Goal: Book appointment/travel/reservation

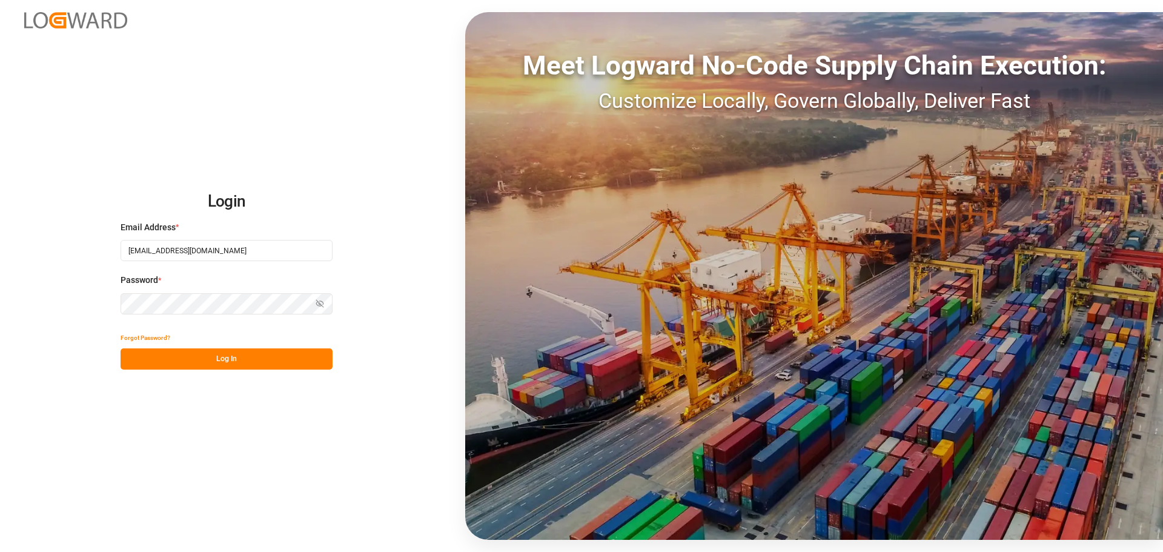
type input "[EMAIL_ADDRESS][DOMAIN_NAME]"
click at [236, 354] on button "Log In" at bounding box center [227, 358] width 212 height 21
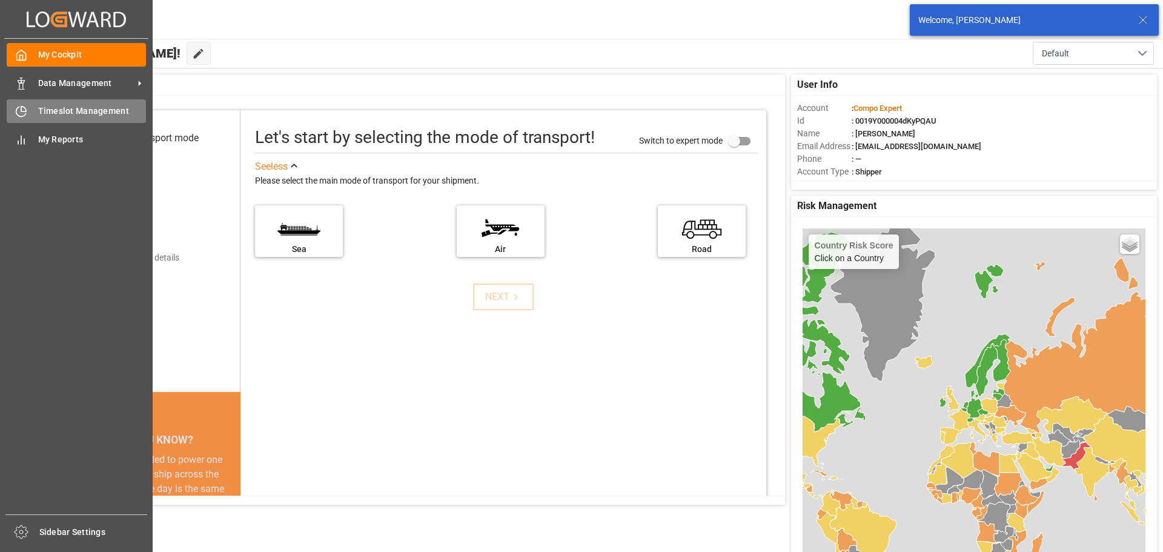
click at [24, 111] on icon at bounding box center [21, 111] width 12 height 12
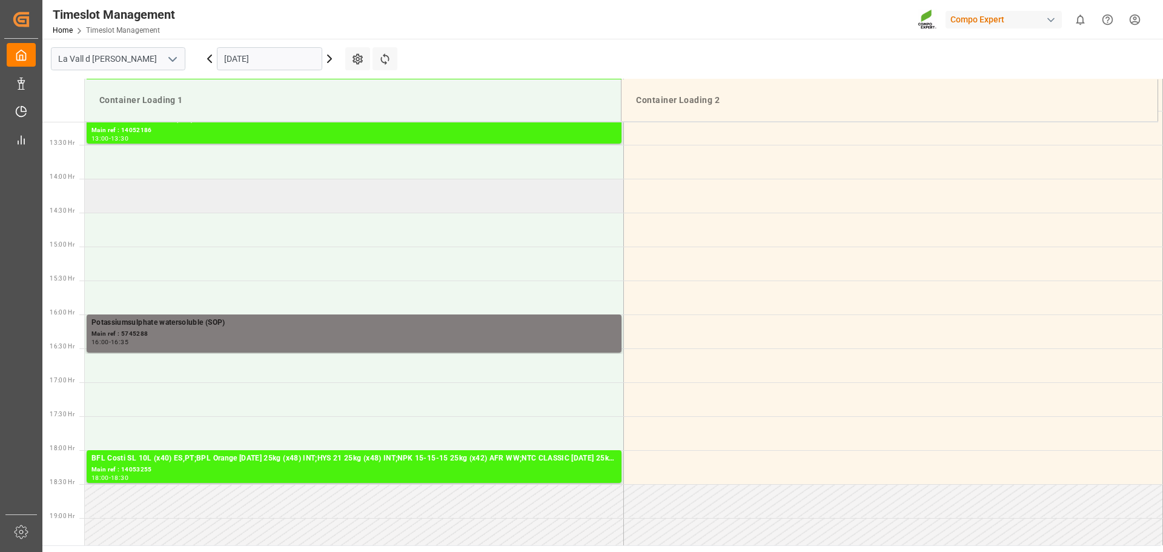
scroll to position [957, 0]
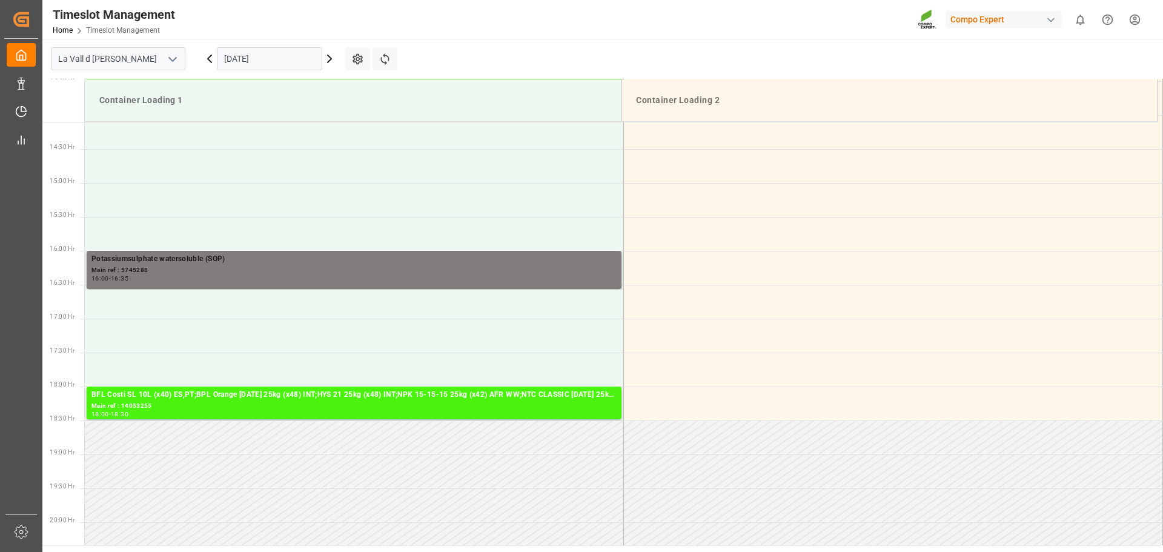
click at [326, 61] on icon at bounding box center [329, 58] width 15 height 15
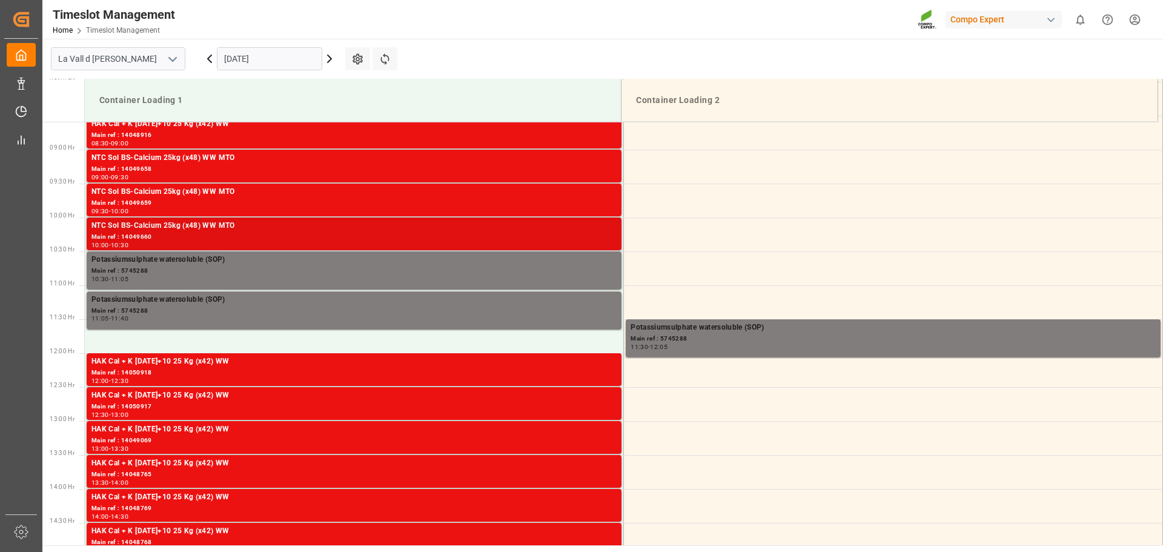
scroll to position [585, 0]
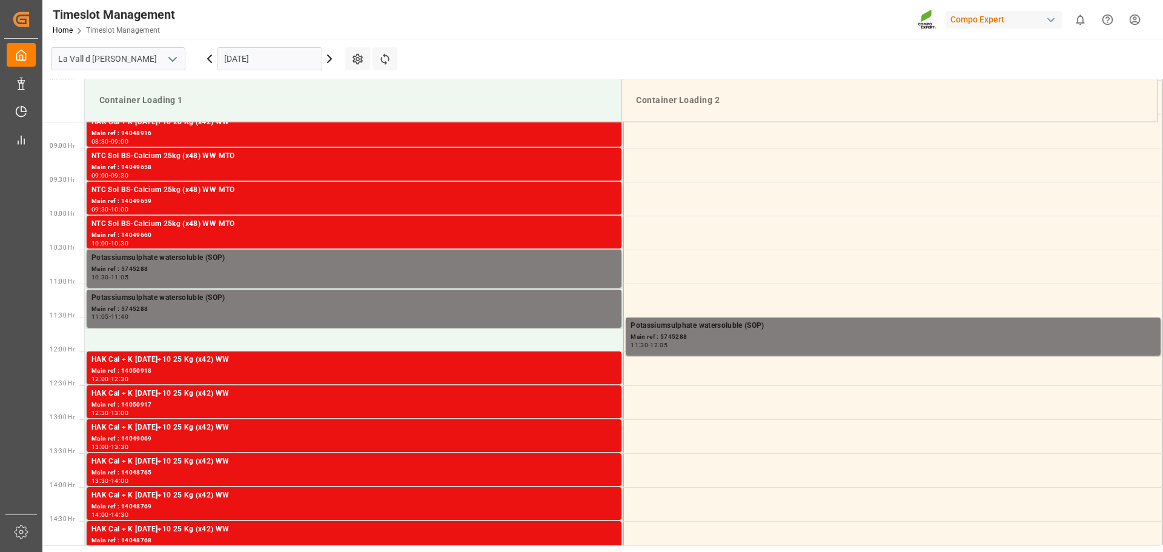
click at [330, 62] on icon at bounding box center [329, 58] width 15 height 15
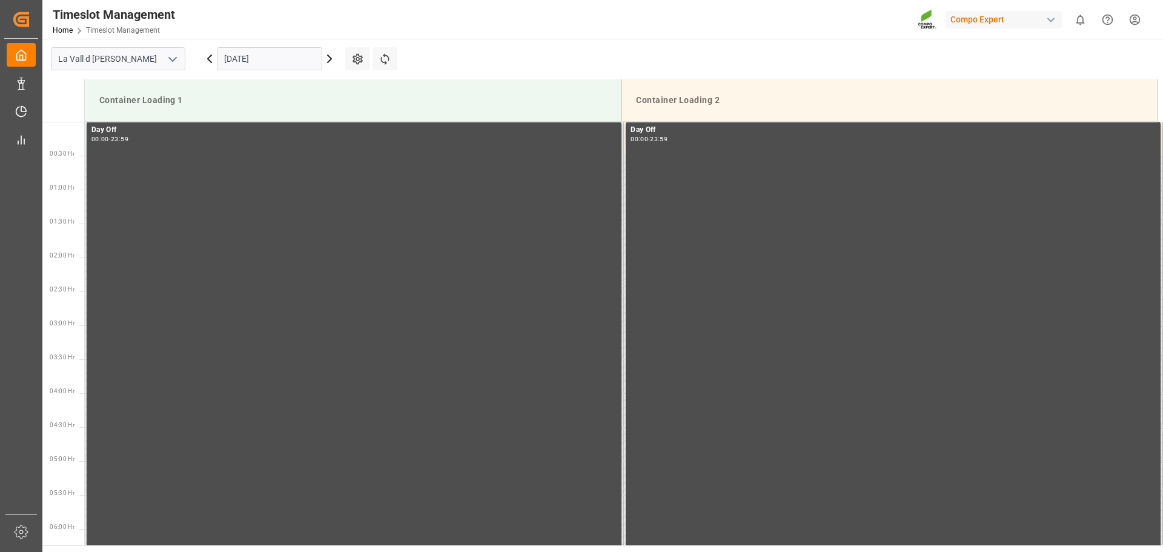
scroll to position [791, 0]
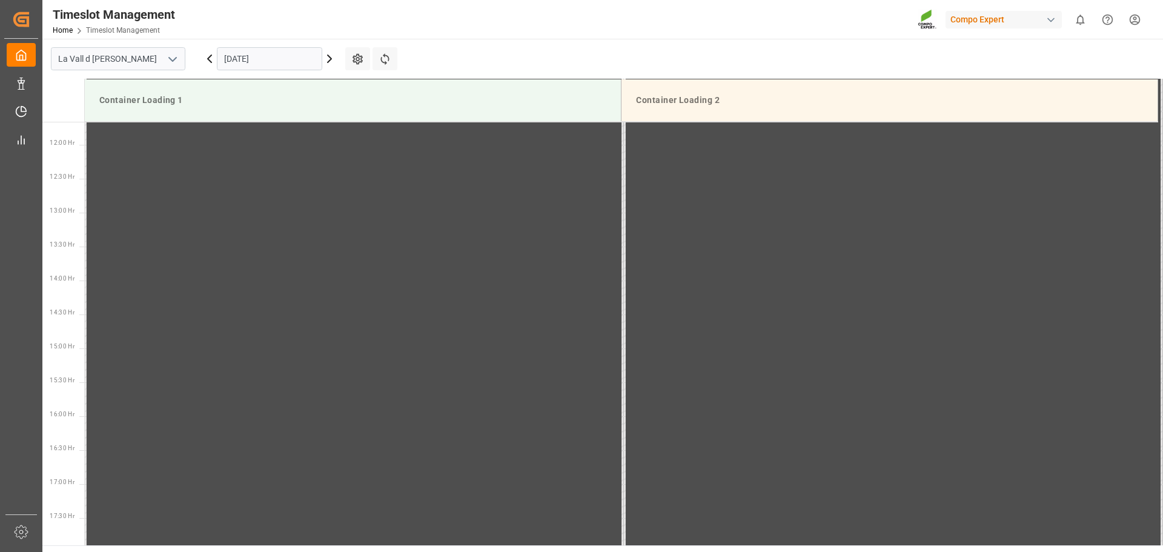
click at [330, 61] on icon at bounding box center [330, 58] width 4 height 7
click at [328, 59] on icon at bounding box center [329, 58] width 15 height 15
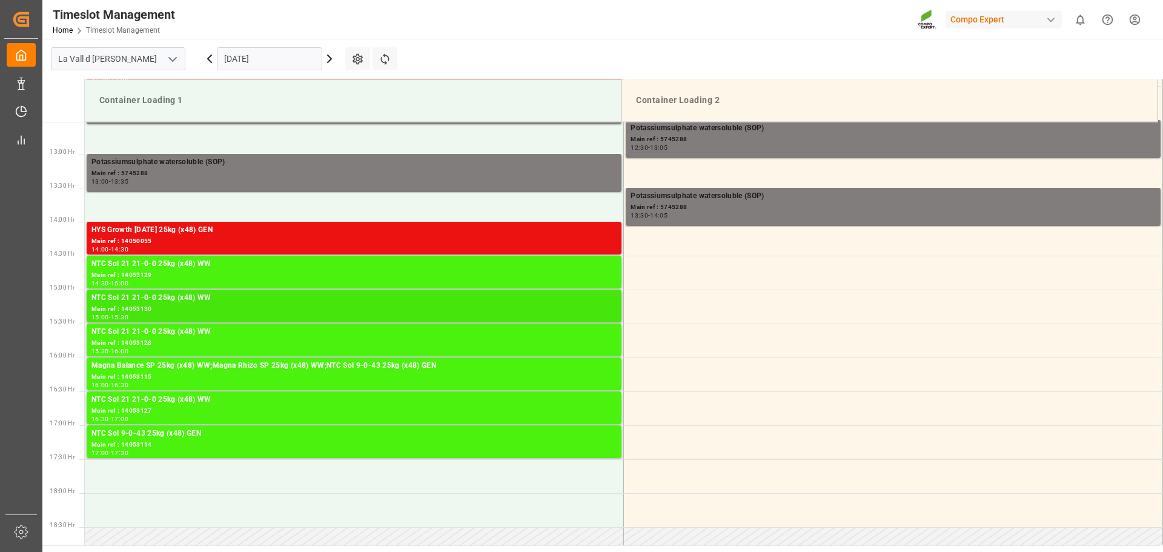
scroll to position [892, 0]
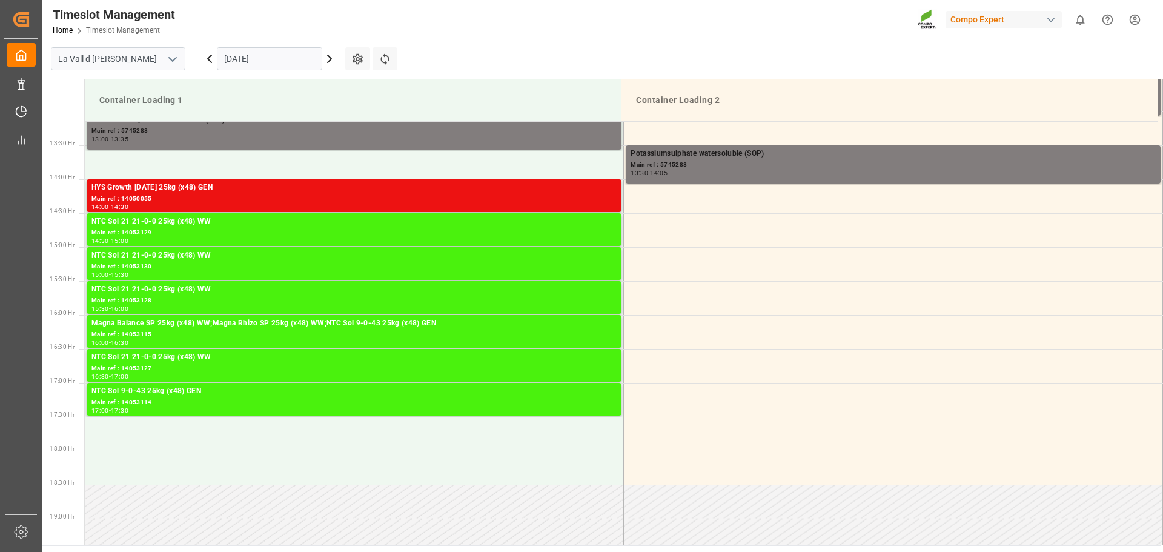
click at [332, 64] on icon at bounding box center [329, 58] width 15 height 15
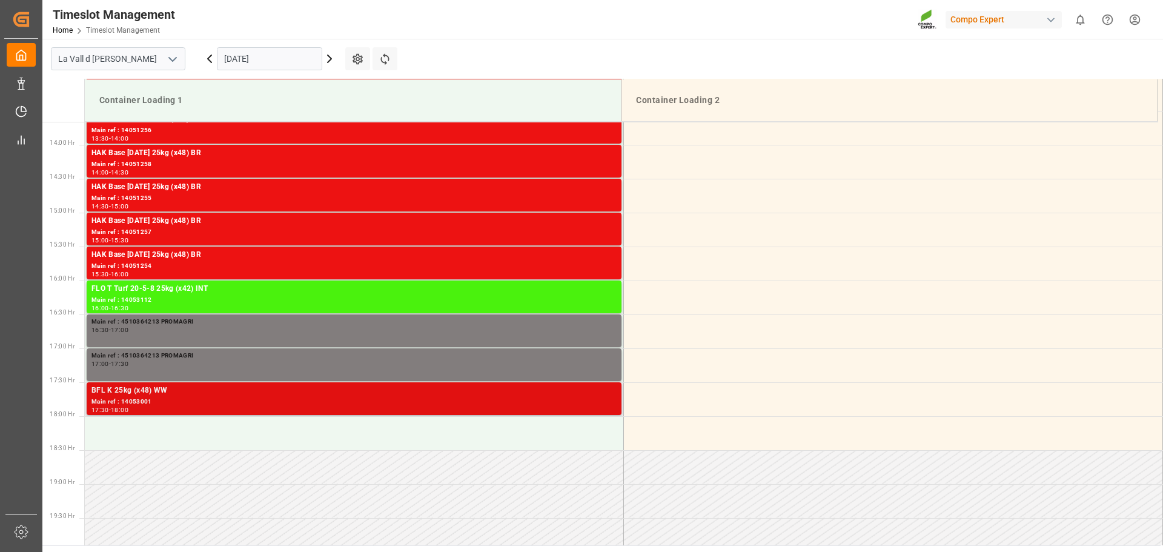
scroll to position [957, 0]
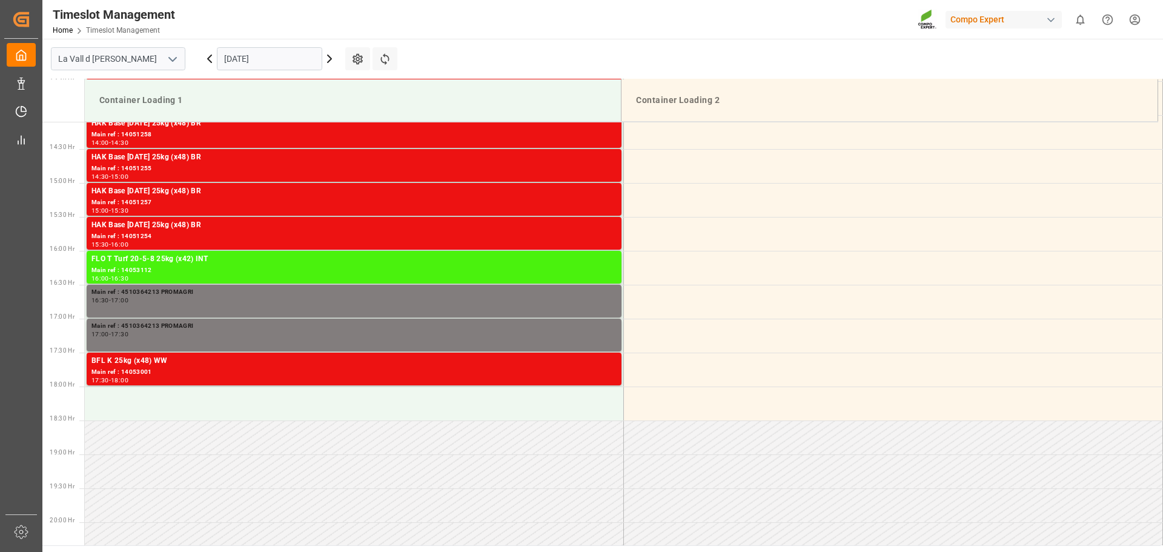
click at [330, 62] on icon at bounding box center [329, 58] width 15 height 15
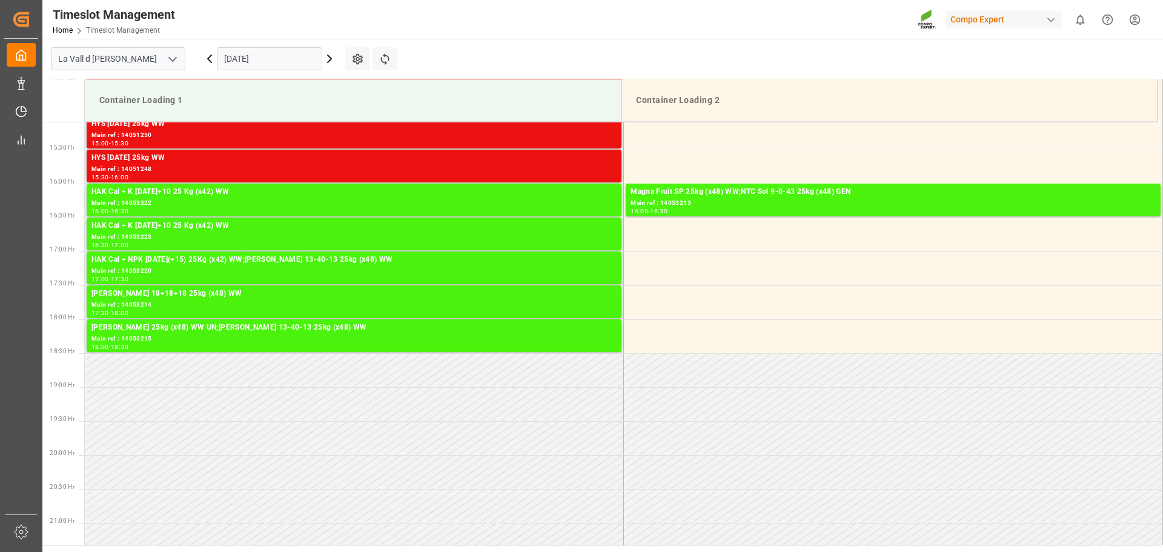
scroll to position [1078, 0]
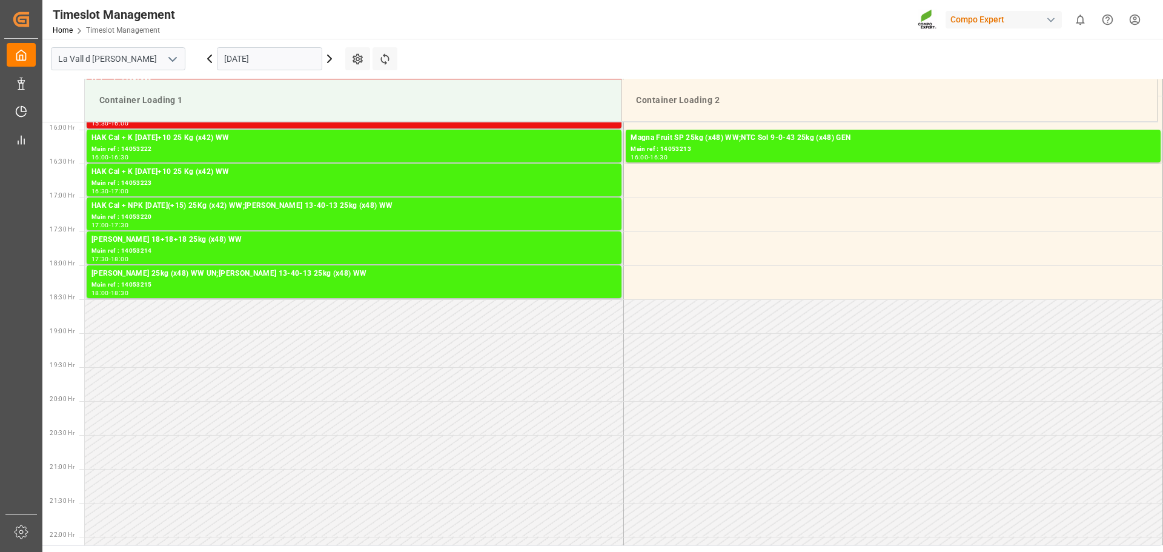
click at [330, 62] on icon at bounding box center [329, 58] width 15 height 15
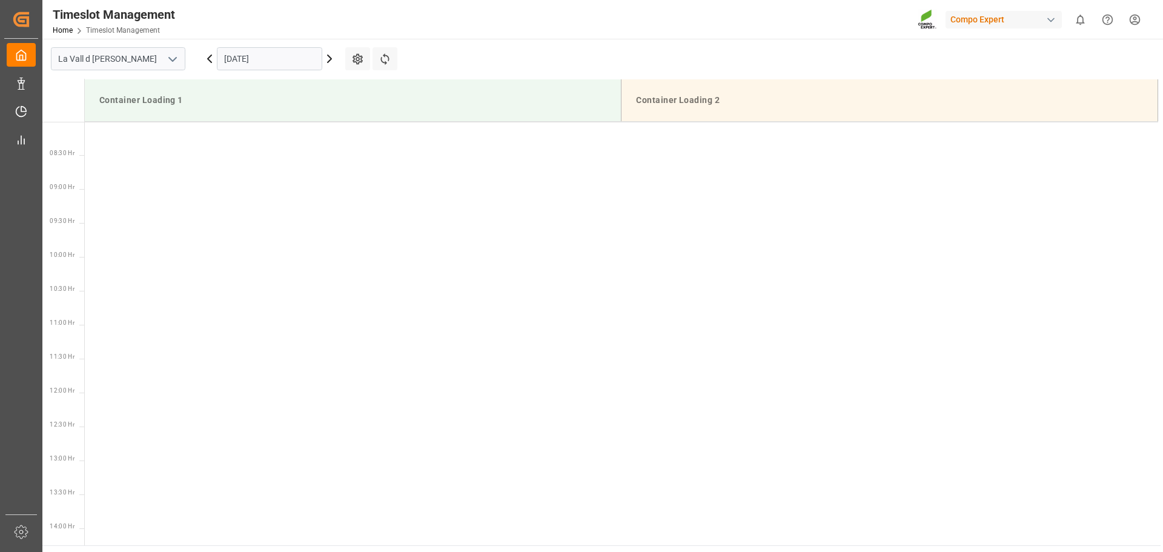
scroll to position [410, 0]
click at [328, 67] on div "[DATE]" at bounding box center [269, 59] width 151 height 40
click at [328, 58] on icon at bounding box center [329, 58] width 15 height 15
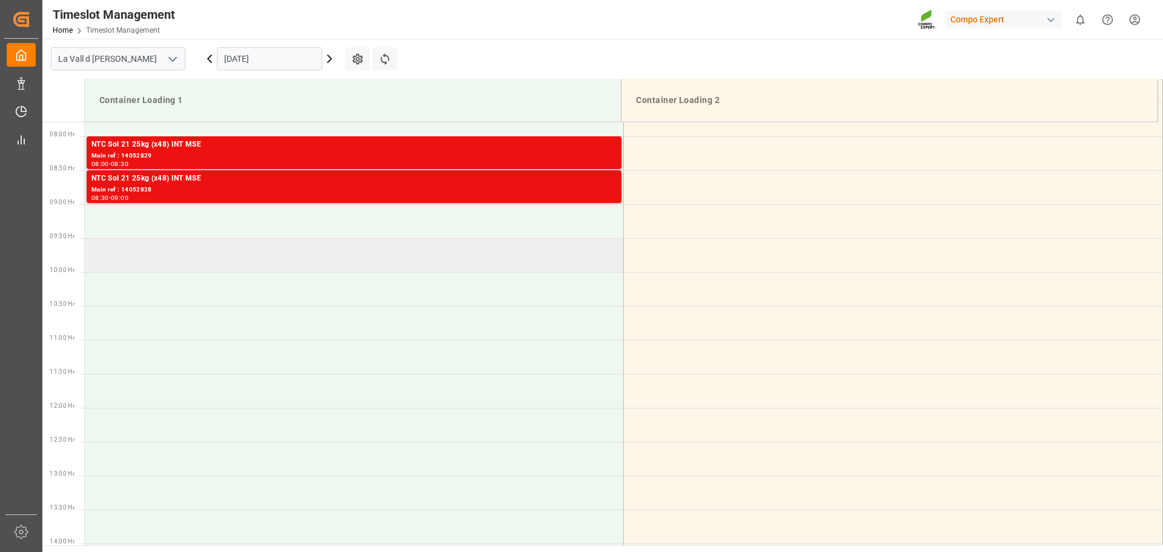
scroll to position [532, 0]
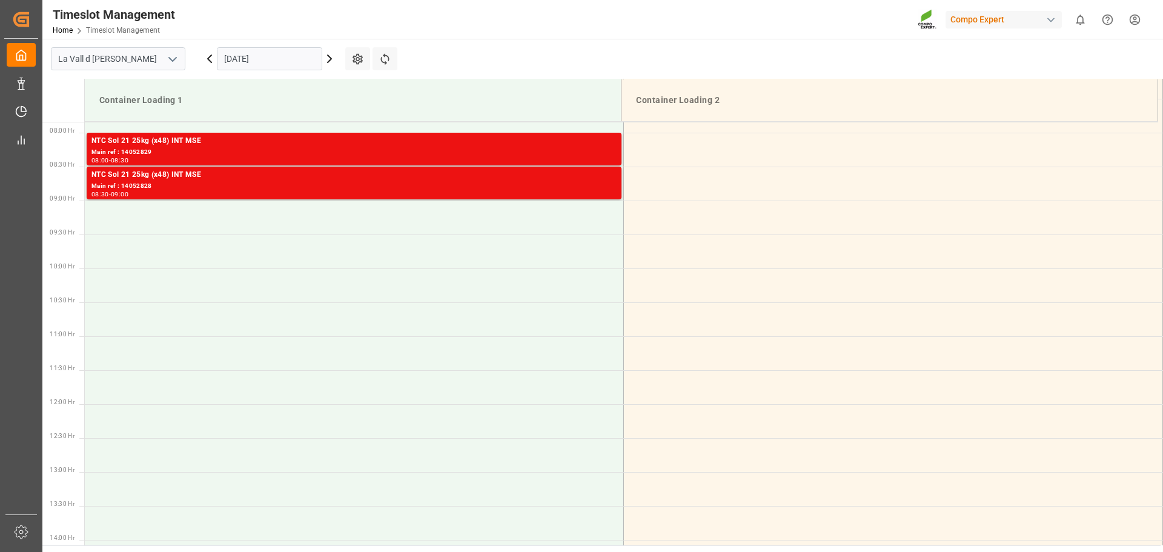
click at [291, 58] on input "[DATE]" at bounding box center [269, 58] width 105 height 23
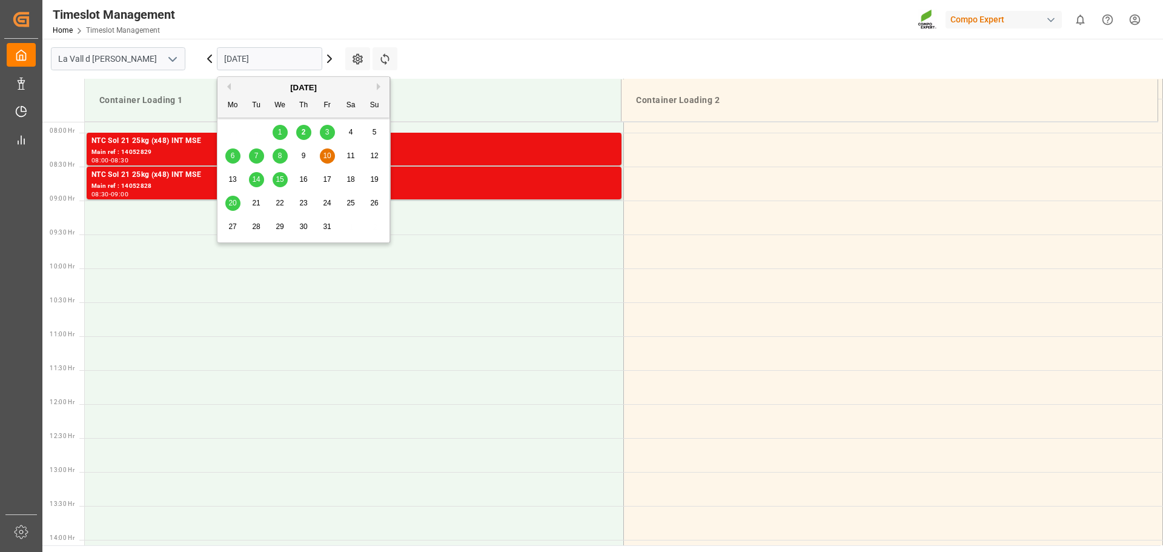
click at [303, 128] on span "2" at bounding box center [304, 132] width 4 height 8
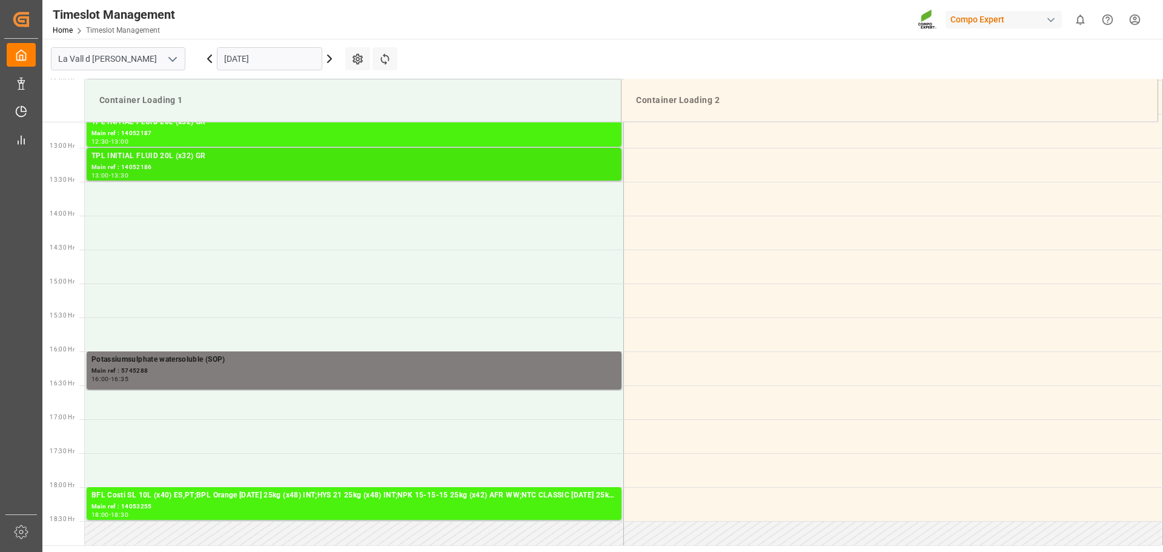
scroll to position [835, 0]
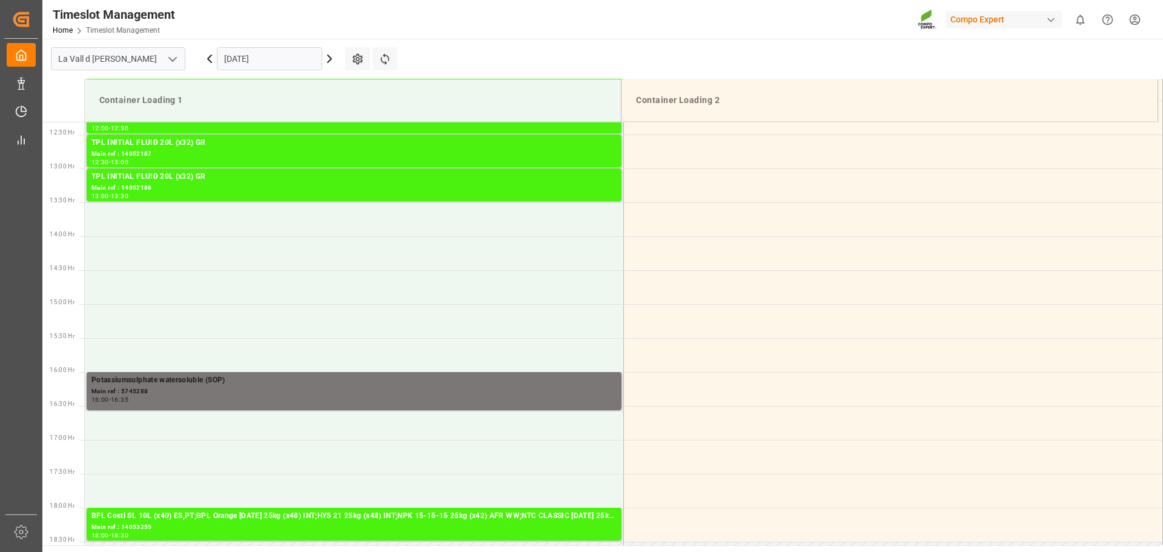
click at [158, 381] on div "Potassiumsulphate watersoluble (SOP)" at bounding box center [353, 380] width 525 height 12
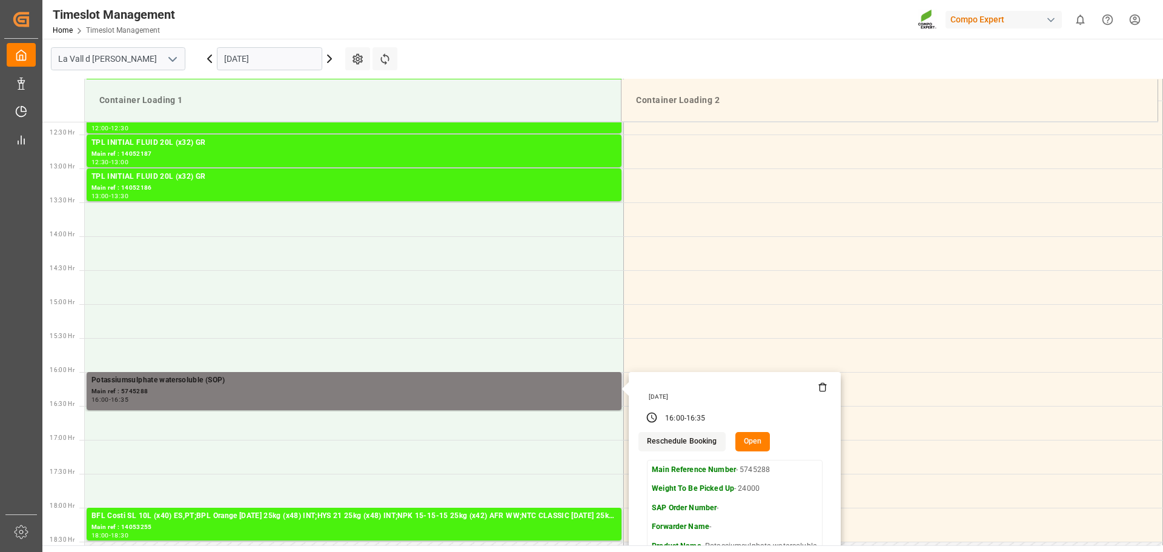
click at [743, 443] on button "Open" at bounding box center [753, 441] width 35 height 19
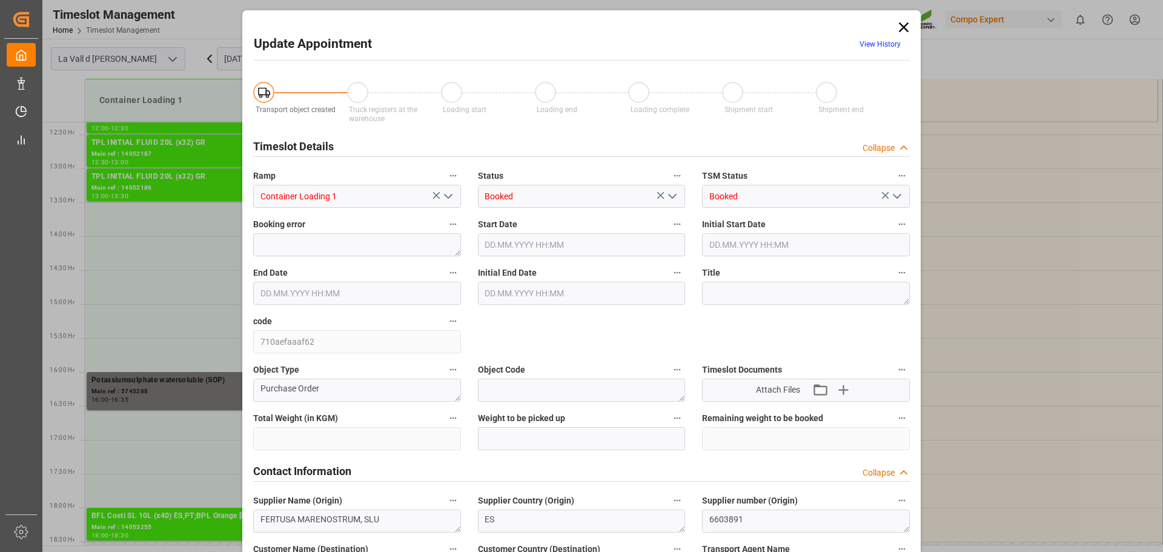
type input "435600"
type input "24000"
type input "0"
type input "[DATE] 16:00"
type input "[DATE] 08:00"
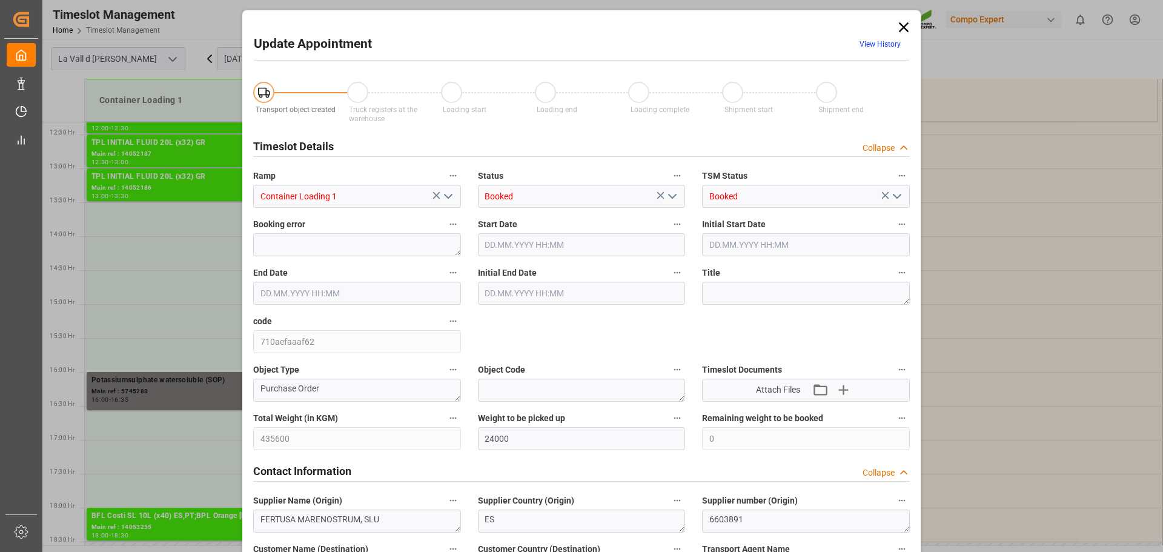
type input "[DATE] 16:35"
type input "[DATE] 08:30"
type input "[DATE] 07:33"
click at [494, 246] on input "[DATE] 16:00" at bounding box center [582, 244] width 208 height 23
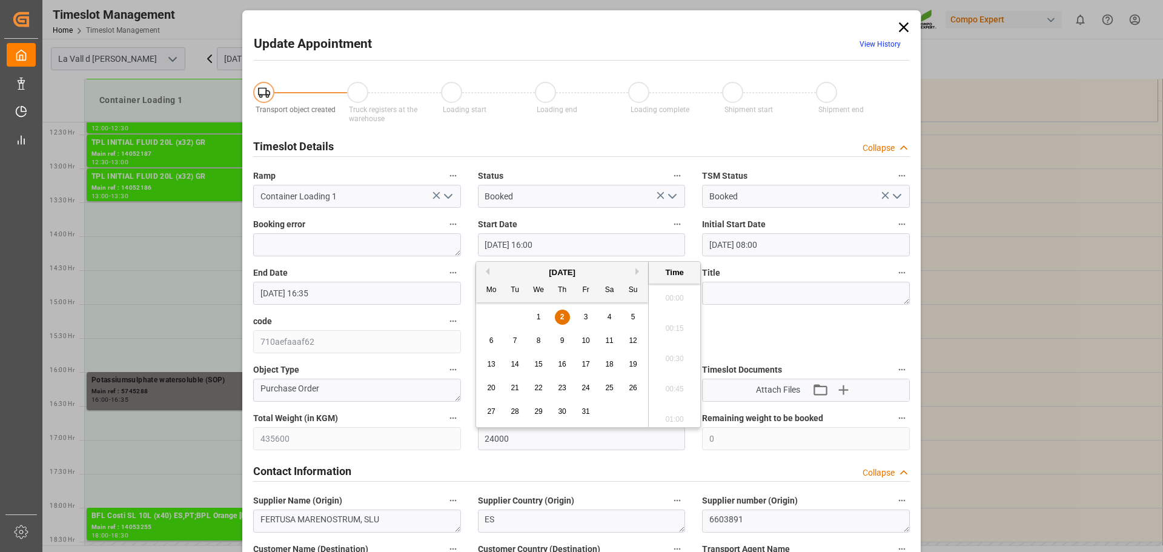
scroll to position [1882, 0]
click at [491, 241] on input "[DATE] 16:00" at bounding box center [582, 244] width 208 height 23
click at [533, 242] on input "[DATE] 16:00" at bounding box center [582, 244] width 208 height 23
drag, startPoint x: 571, startPoint y: 243, endPoint x: 299, endPoint y: 243, distance: 271.4
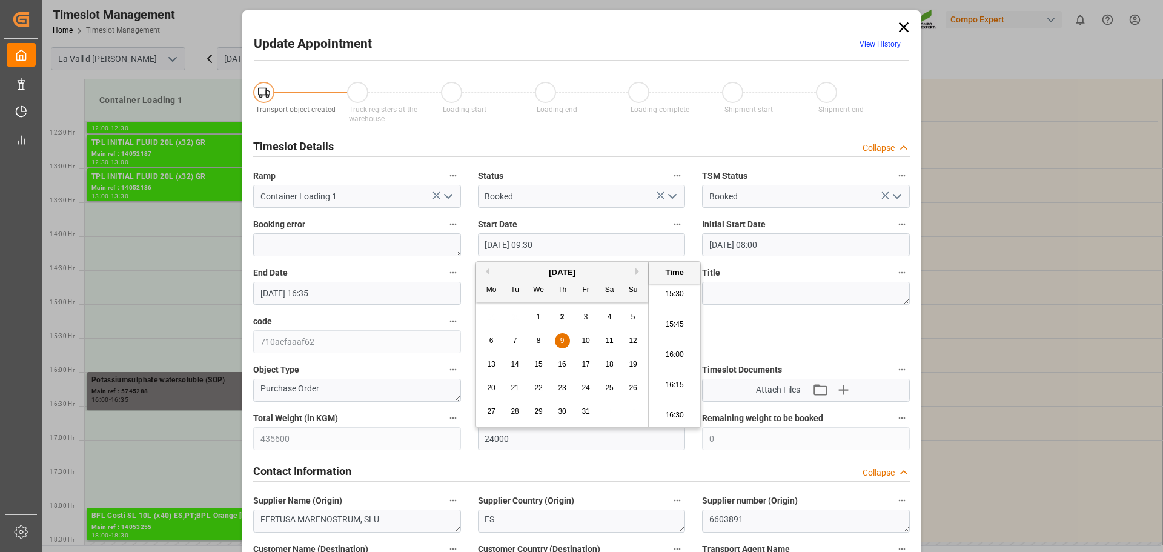
type input "[DATE] 09:30"
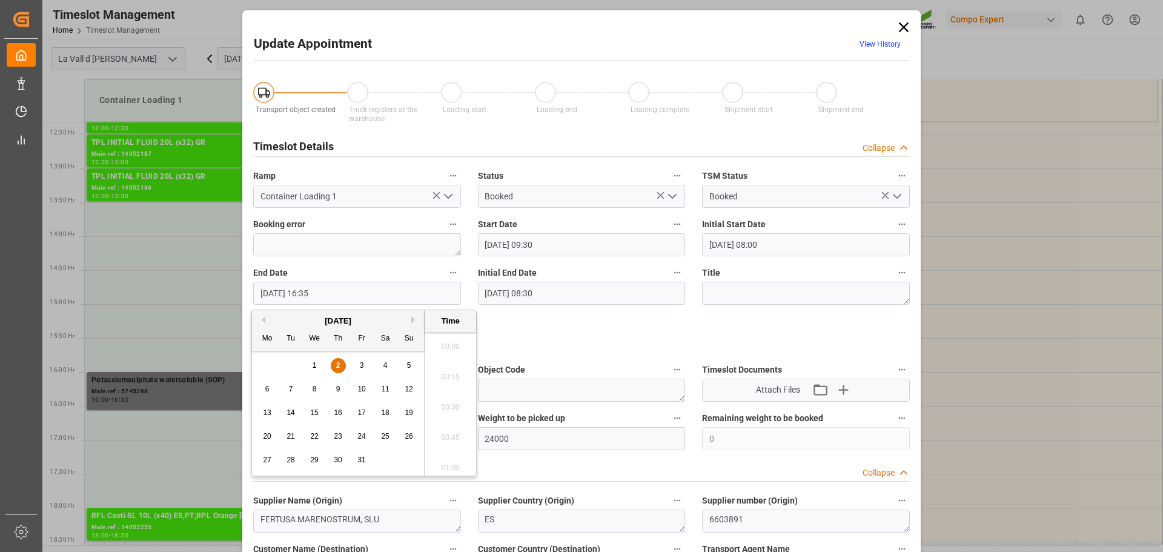
click at [191, 287] on div "Update Appointment View History Transport object created Truck registers at the…" at bounding box center [581, 276] width 1163 height 552
paste input "[DATE] 09:30"
click at [311, 290] on input "[DATE] 09:30" at bounding box center [357, 293] width 208 height 23
type input "[DATE] 10:00"
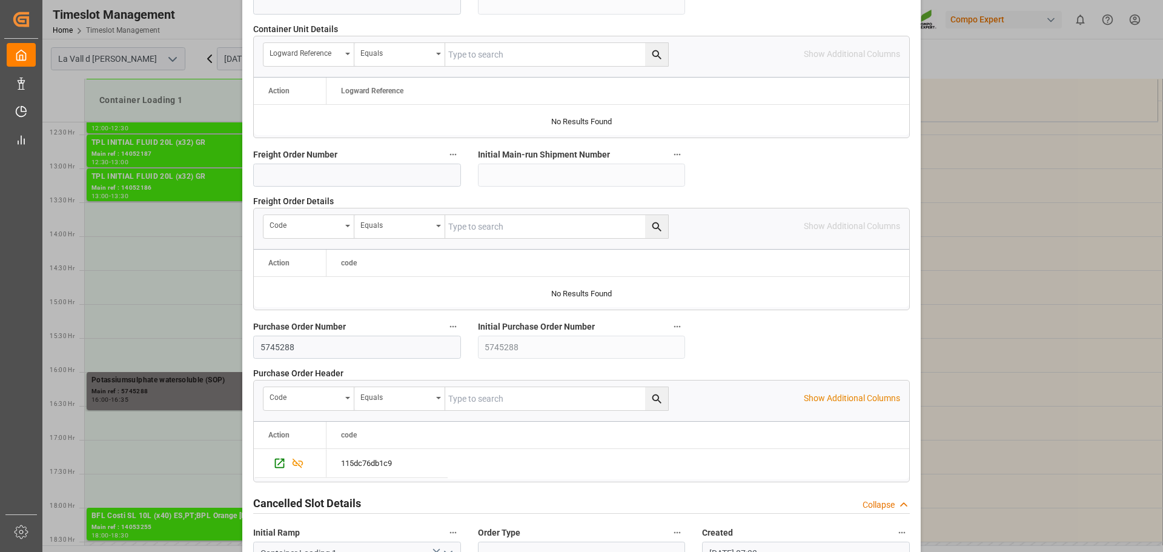
scroll to position [1129, 0]
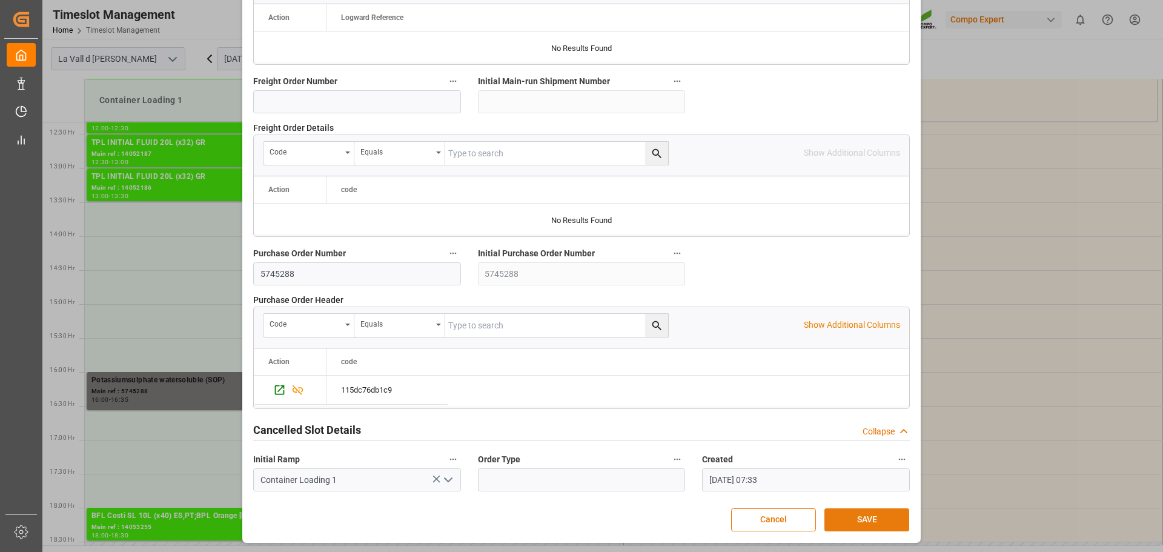
click at [859, 514] on button "SAVE" at bounding box center [867, 519] width 85 height 23
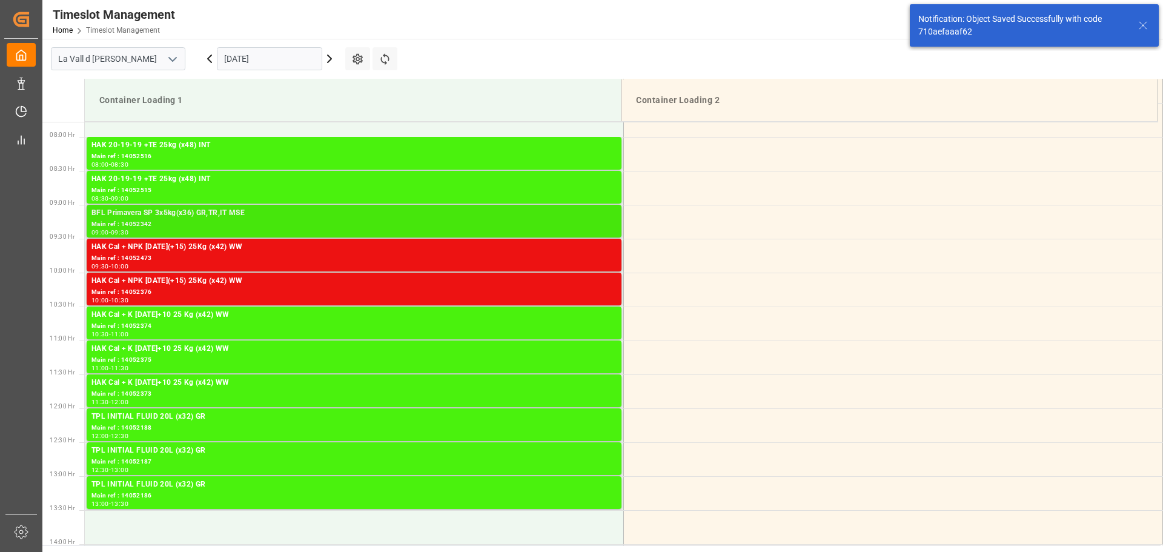
scroll to position [535, 0]
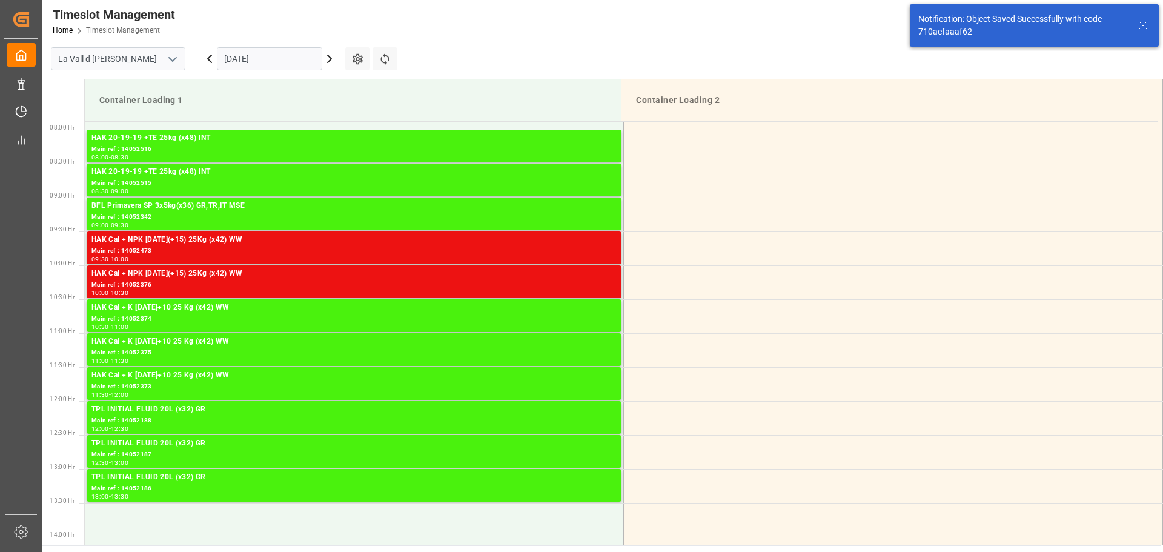
click at [291, 52] on input "[DATE]" at bounding box center [269, 58] width 105 height 23
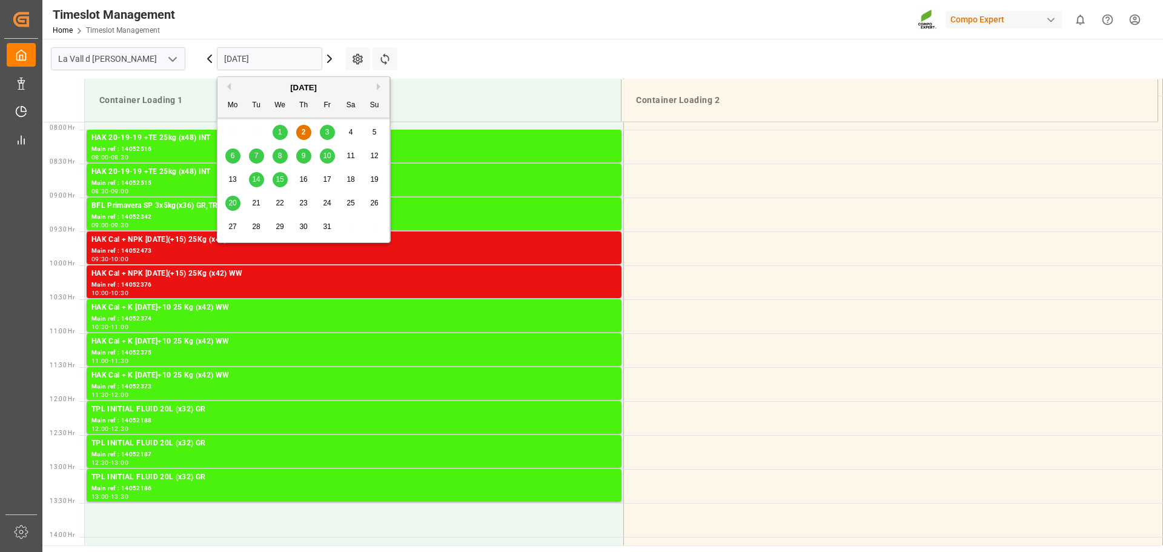
click at [307, 153] on div "9" at bounding box center [303, 156] width 15 height 15
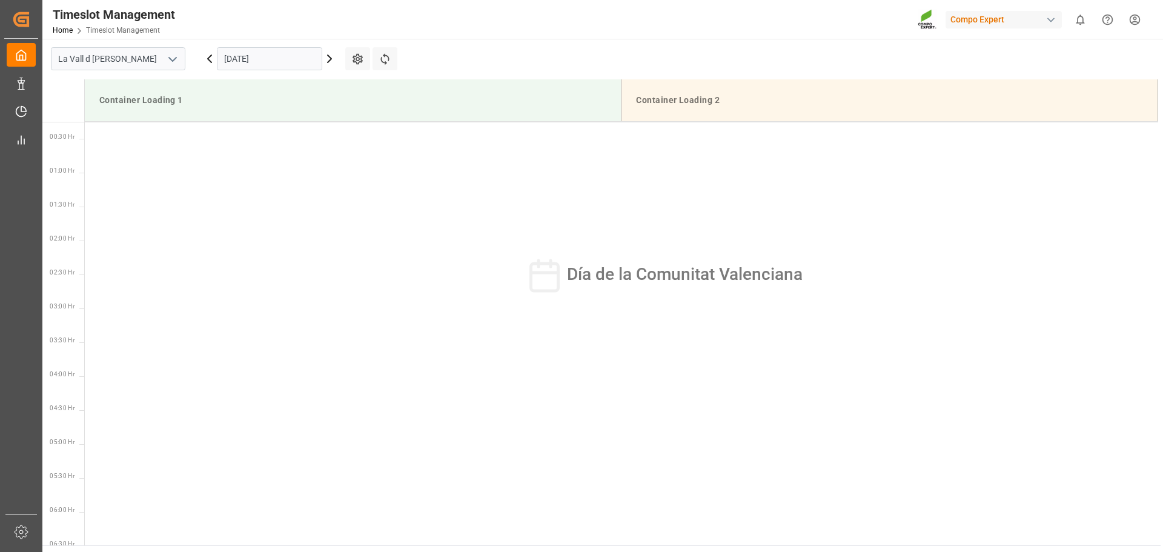
scroll to position [0, 0]
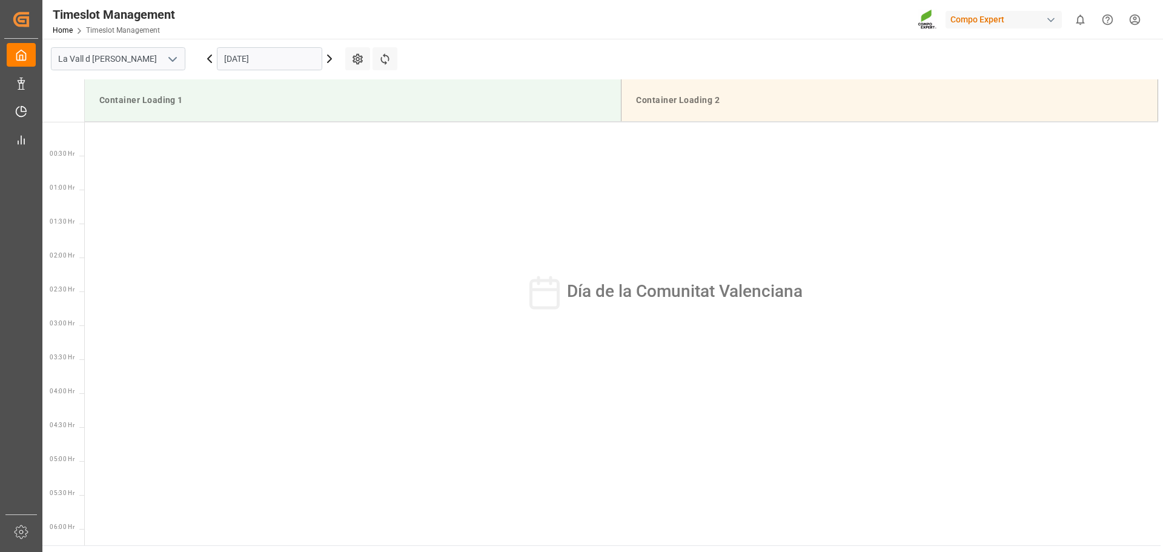
click at [328, 59] on icon at bounding box center [329, 58] width 15 height 15
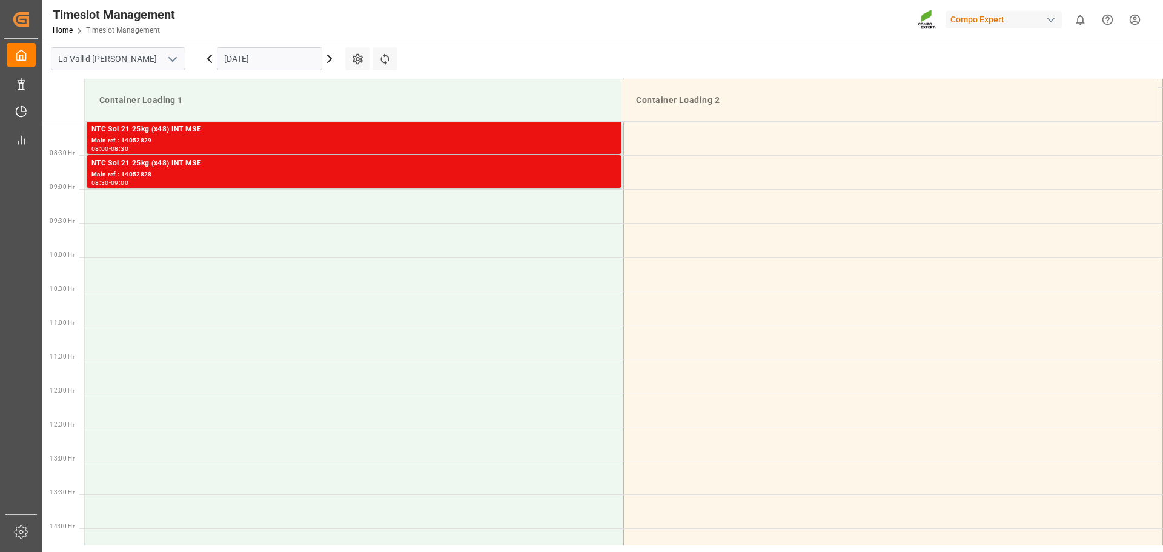
scroll to position [467, 0]
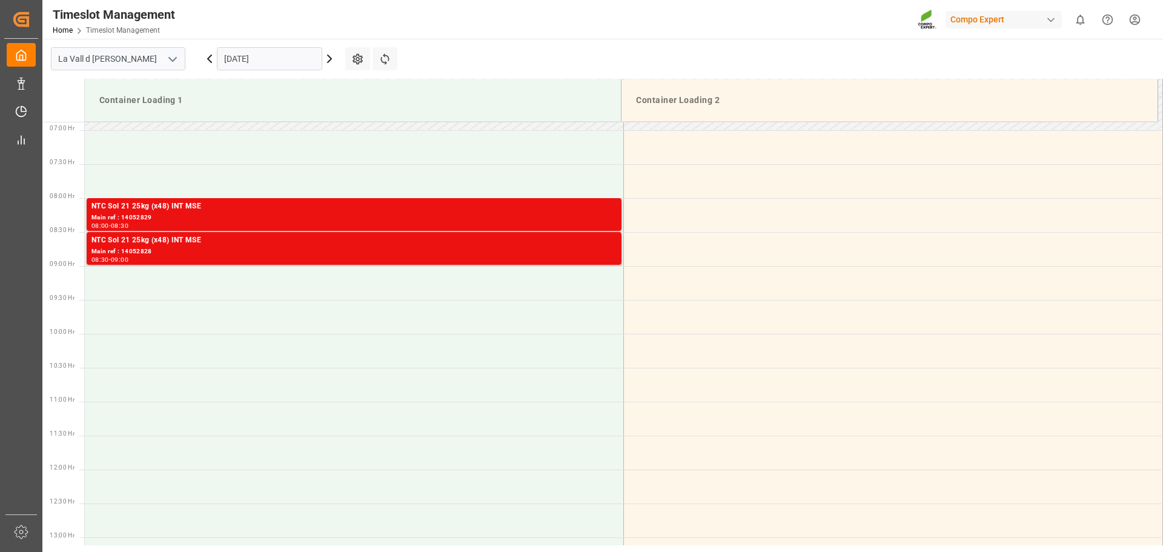
click at [213, 62] on icon at bounding box center [209, 58] width 15 height 15
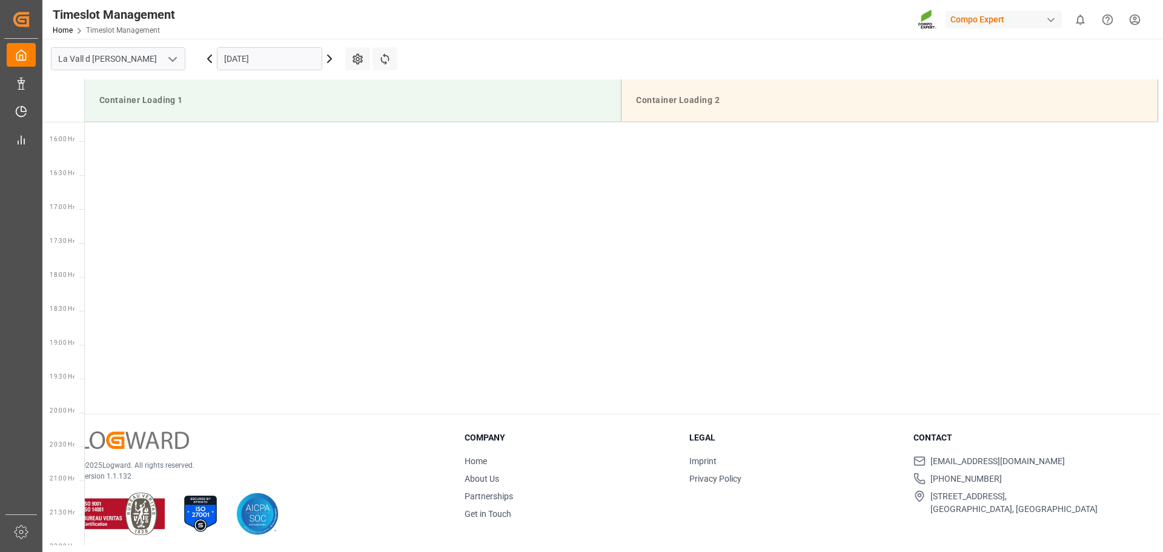
scroll to position [1078, 0]
click at [328, 61] on icon at bounding box center [329, 58] width 15 height 15
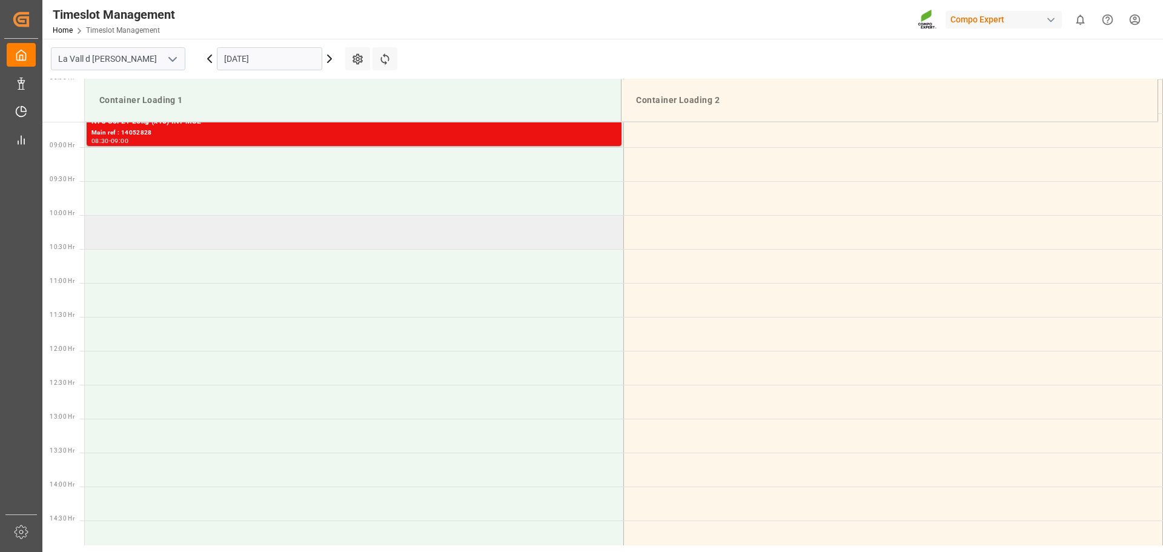
scroll to position [521, 0]
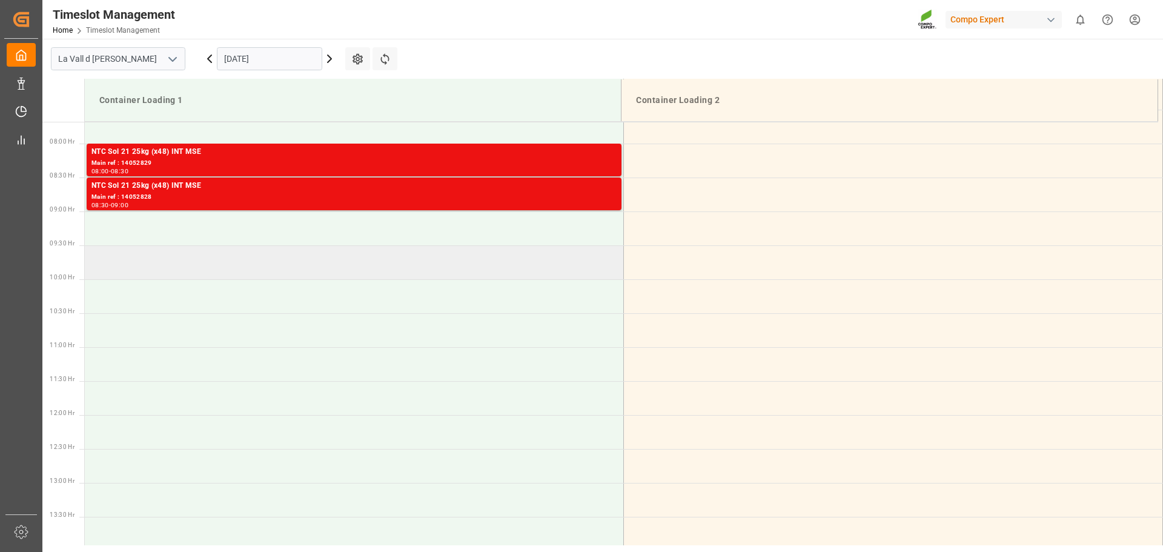
click at [188, 261] on td at bounding box center [354, 262] width 539 height 34
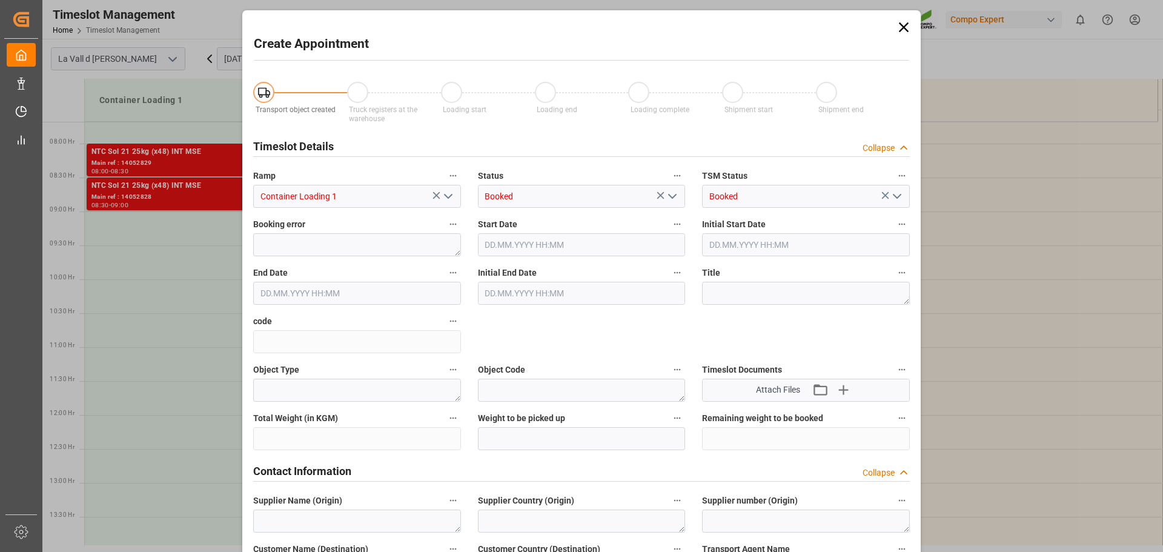
type input "[DATE] 09:30"
type input "[DATE] 10:00"
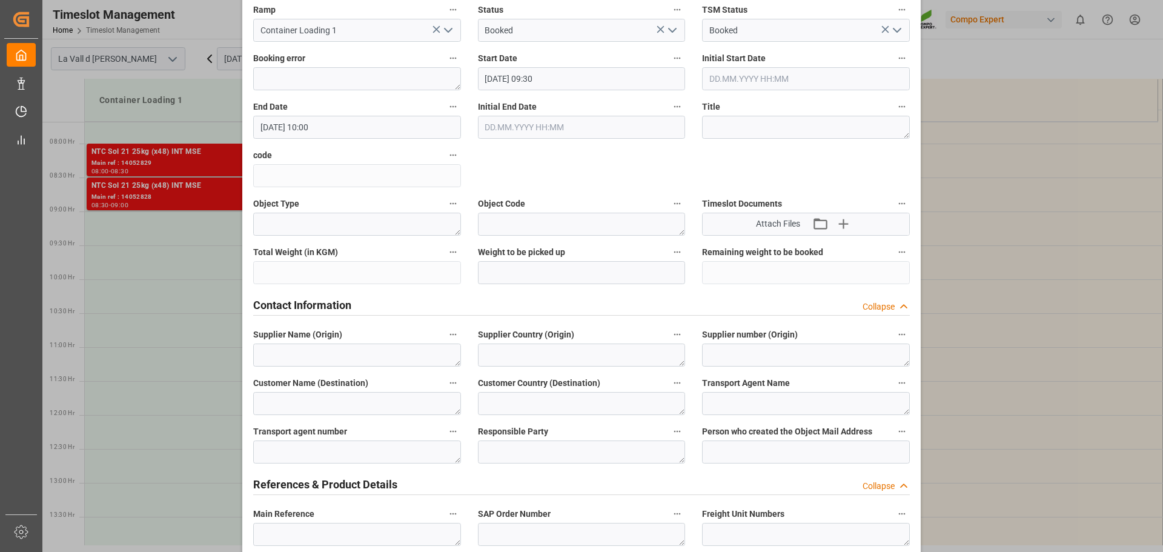
scroll to position [182, 0]
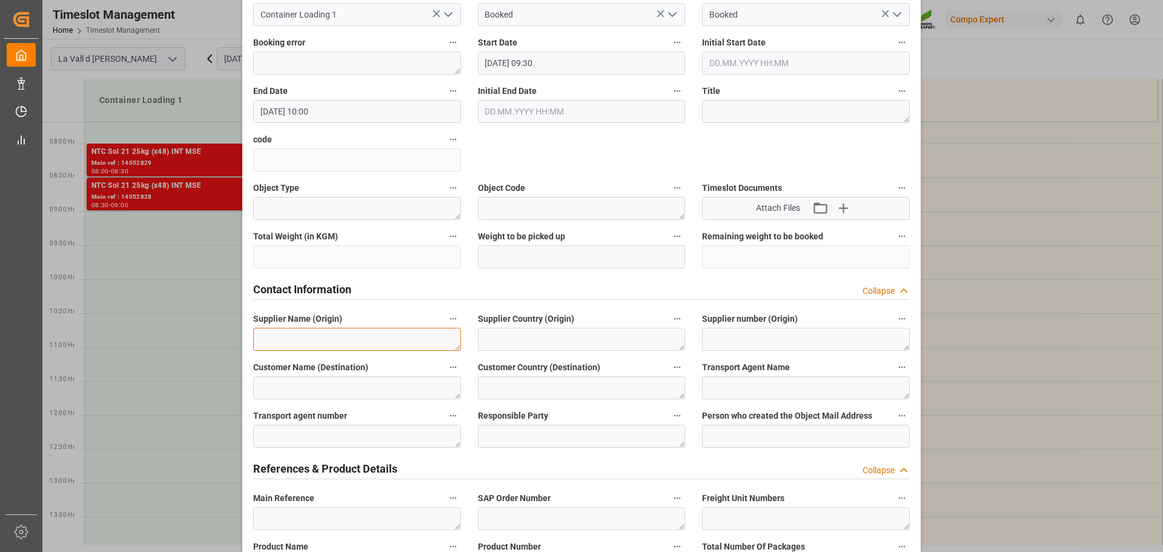
click at [317, 334] on textarea at bounding box center [357, 339] width 208 height 23
drag, startPoint x: 320, startPoint y: 342, endPoint x: 215, endPoint y: 333, distance: 105.8
click at [215, 333] on div "Create Appointment Transport object created Truck registers at the warehouse Lo…" at bounding box center [581, 276] width 1163 height 552
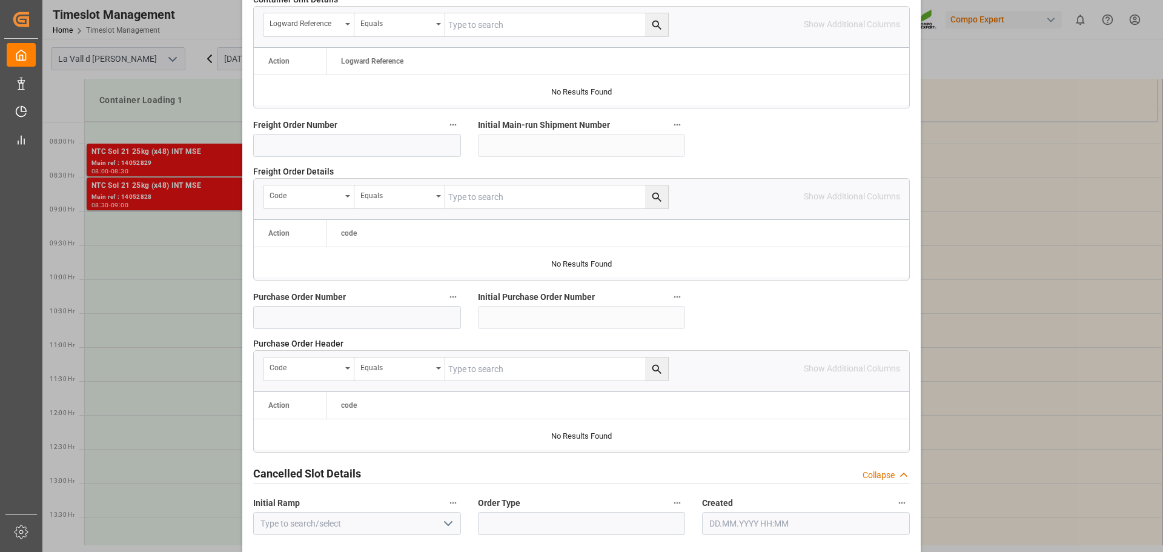
scroll to position [1129, 0]
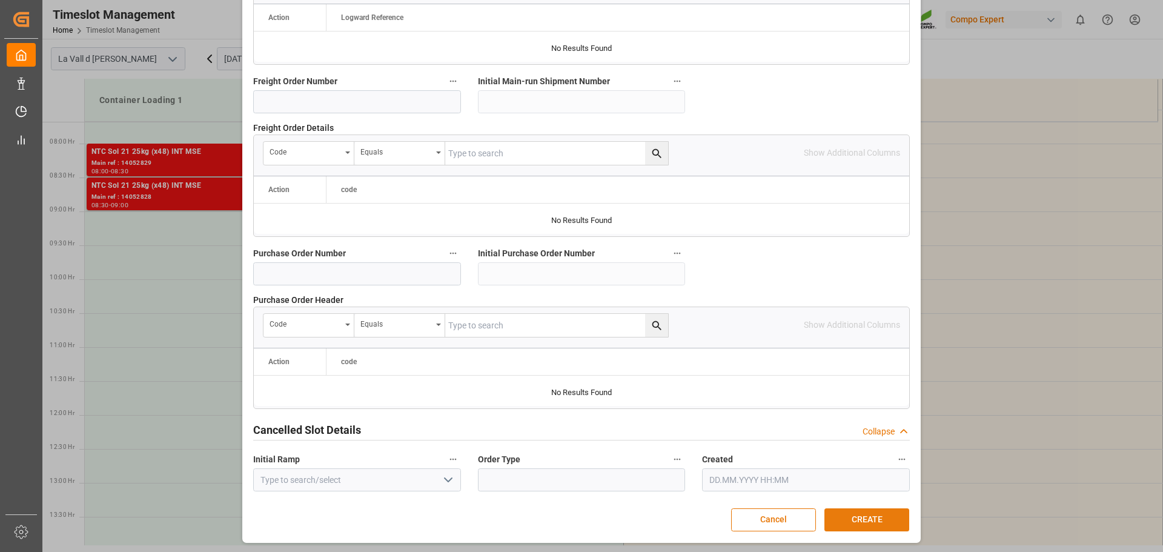
type textarea "SOP FERTUSA"
click at [843, 516] on button "CREATE" at bounding box center [867, 519] width 85 height 23
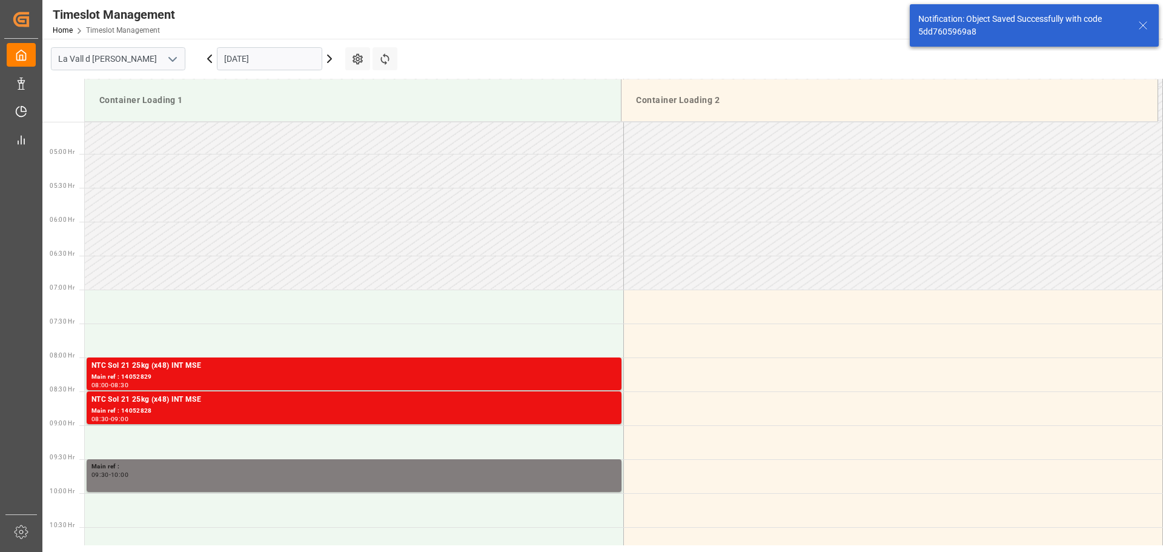
scroll to position [382, 0]
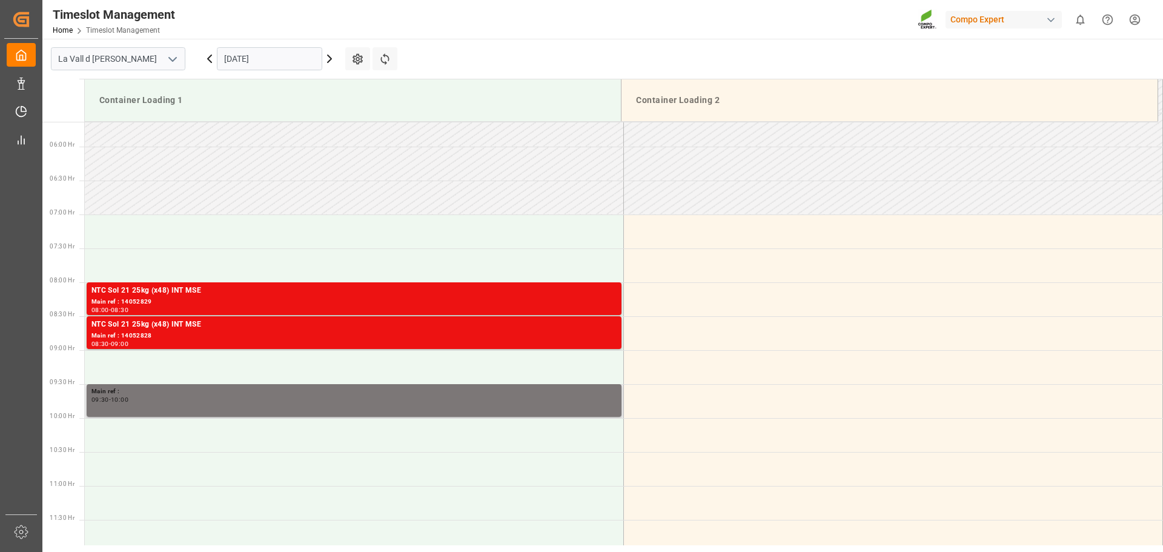
click at [170, 400] on div "09:30 - 10:00" at bounding box center [353, 400] width 525 height 7
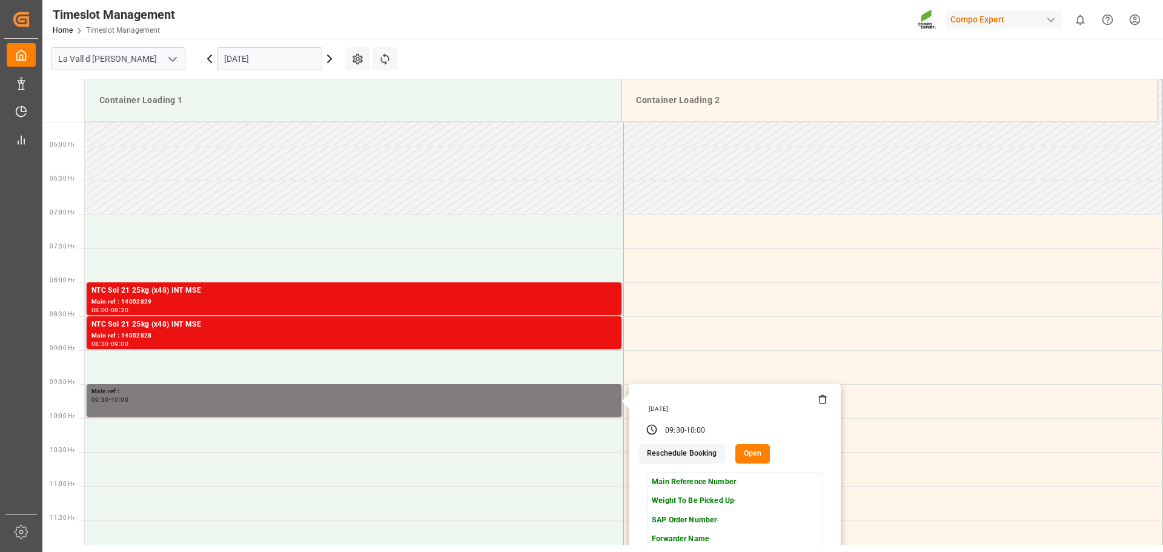
click at [745, 450] on button "Open" at bounding box center [753, 453] width 35 height 19
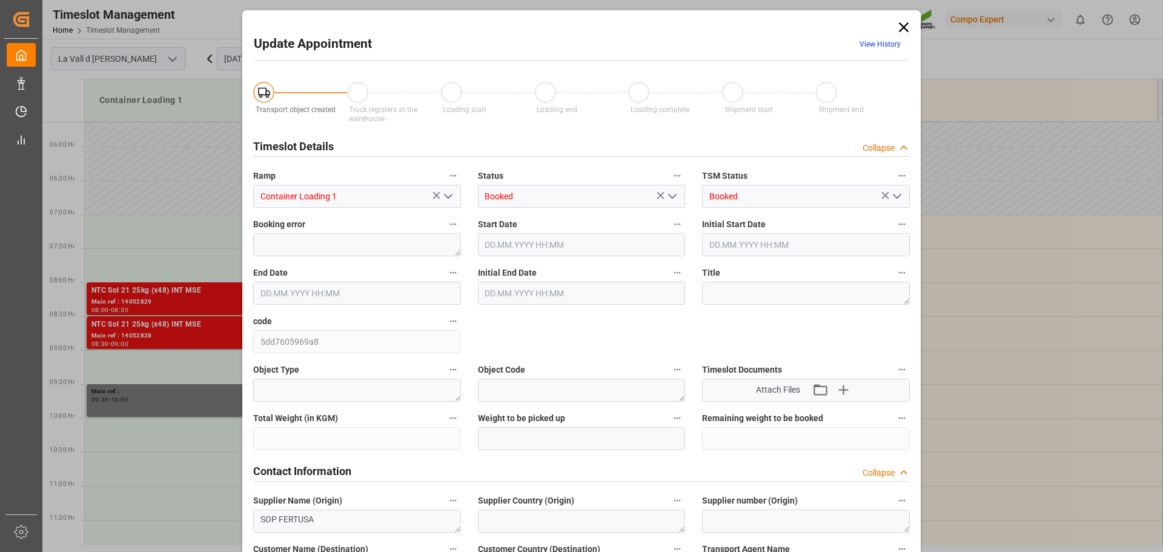
type input "[DATE] 09:30"
type input "[DATE] 10:00"
type input "[DATE] 14:41"
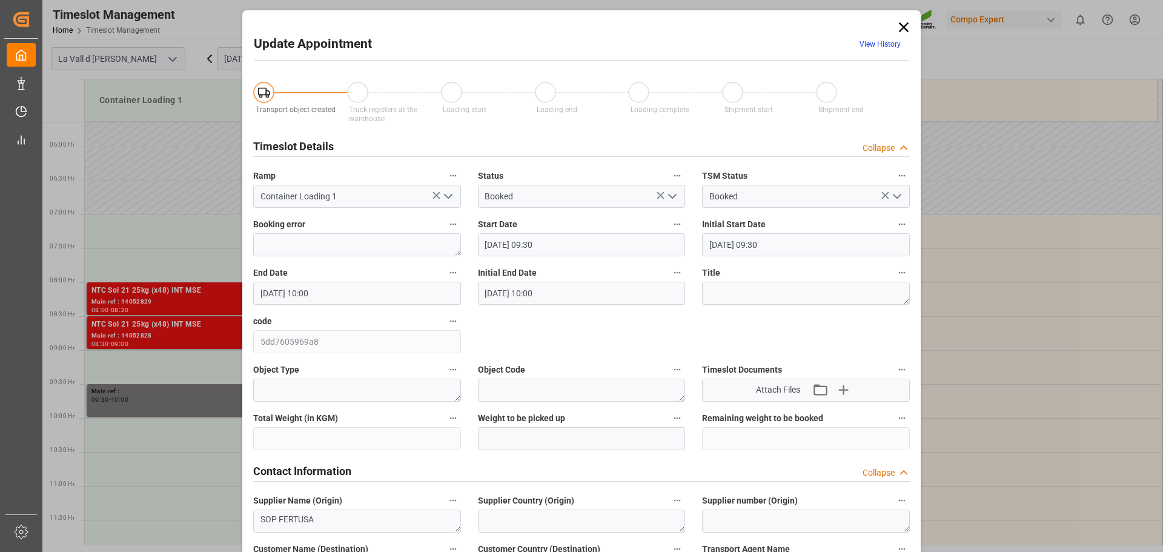
scroll to position [303, 0]
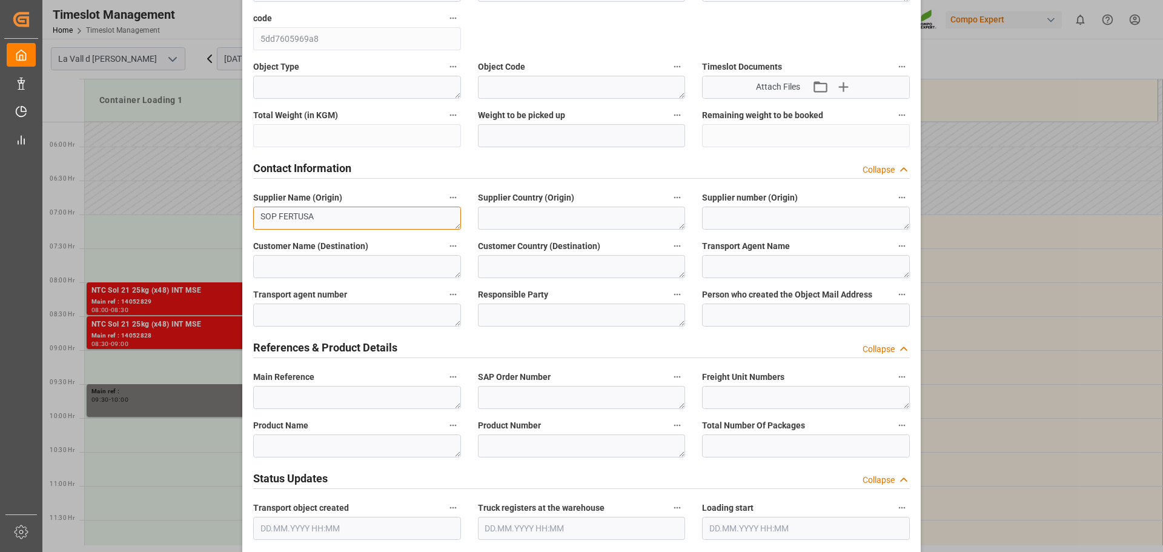
drag, startPoint x: 340, startPoint y: 225, endPoint x: 236, endPoint y: 225, distance: 104.2
click at [232, 219] on div "Update Appointment View History Transport object created Truck registers at the…" at bounding box center [581, 276] width 1163 height 552
drag, startPoint x: 332, startPoint y: 390, endPoint x: 470, endPoint y: 390, distance: 137.5
click at [331, 390] on textarea at bounding box center [357, 397] width 208 height 23
paste textarea "SOP FERTUSA"
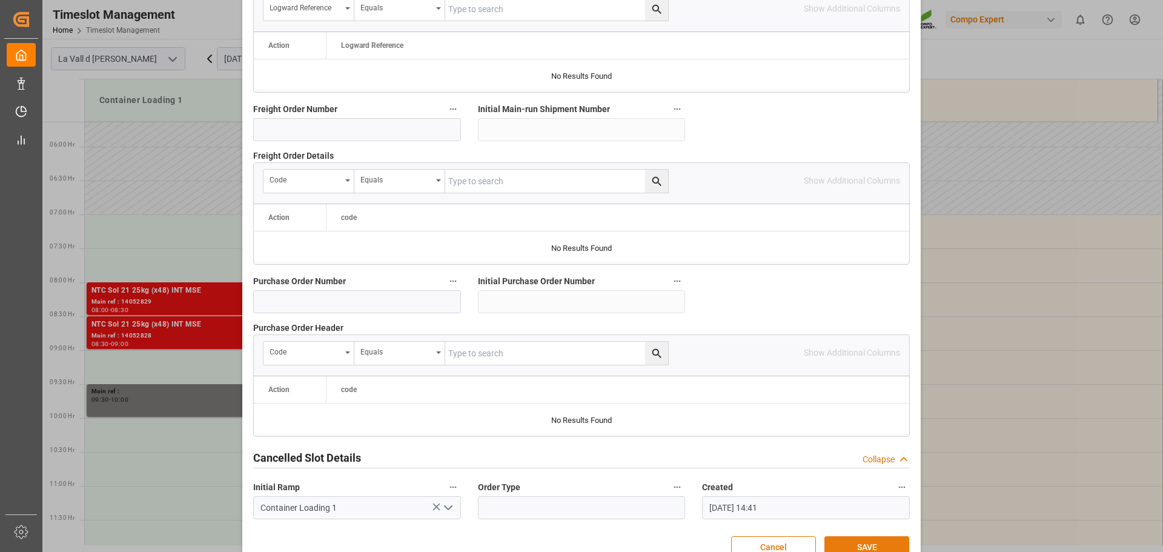
scroll to position [1129, 0]
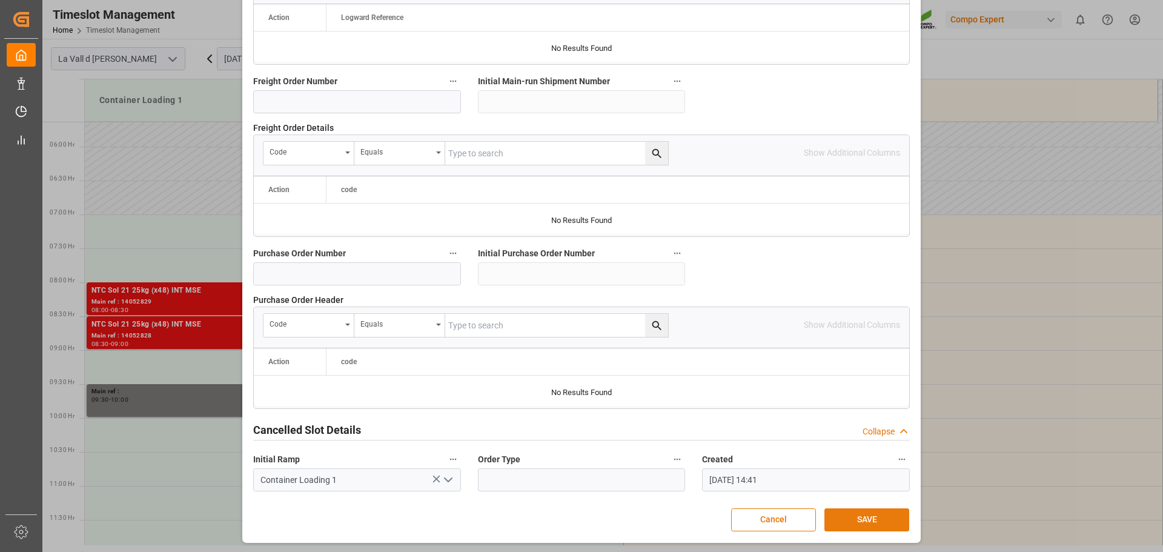
type textarea "SOP FERTUSA"
click at [902, 523] on button "SAVE" at bounding box center [867, 519] width 85 height 23
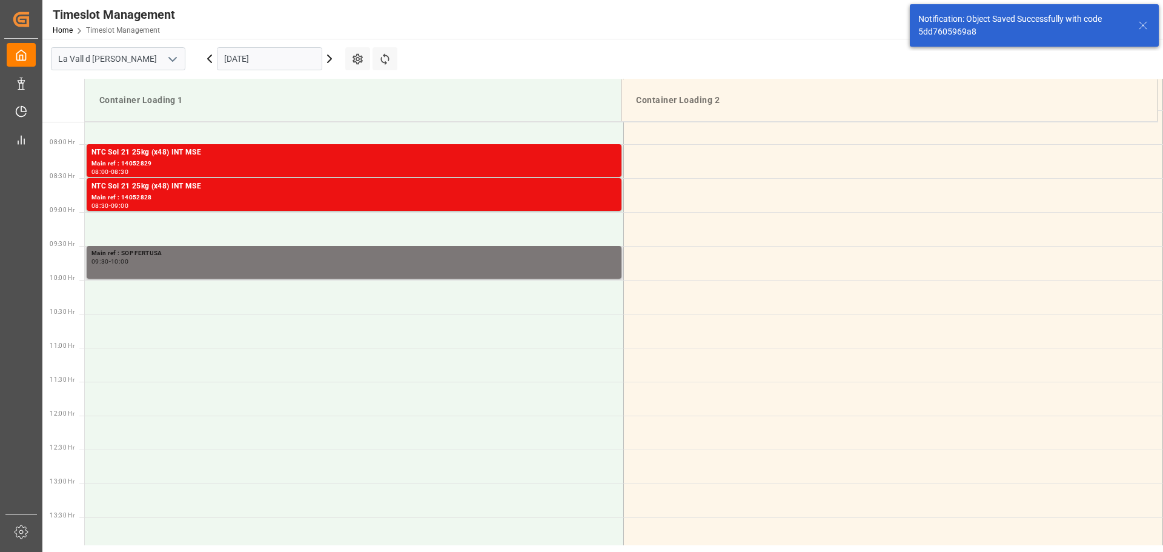
scroll to position [535, 0]
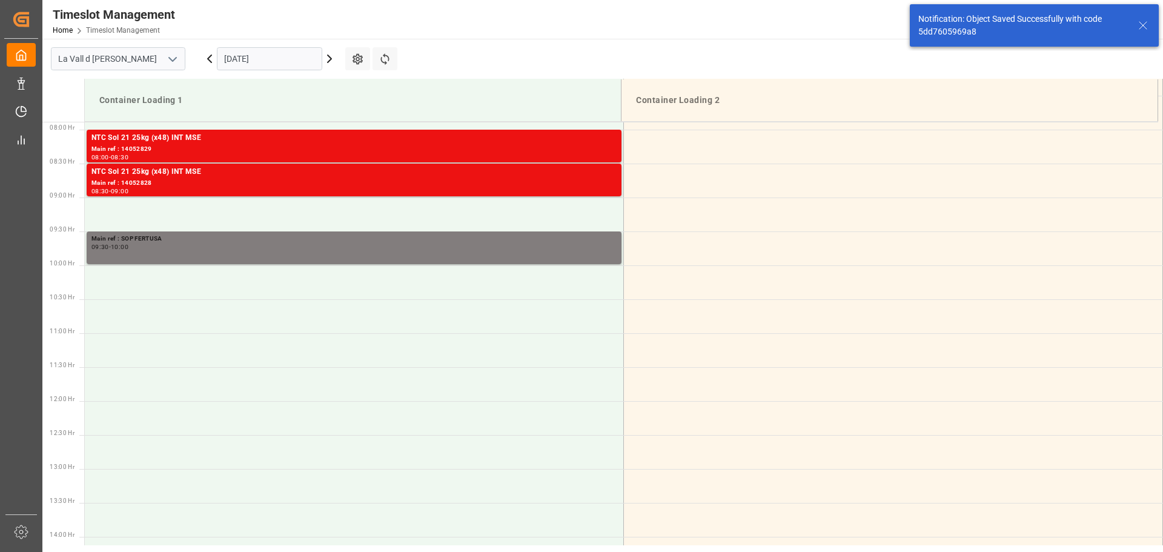
click at [211, 62] on icon at bounding box center [210, 58] width 4 height 7
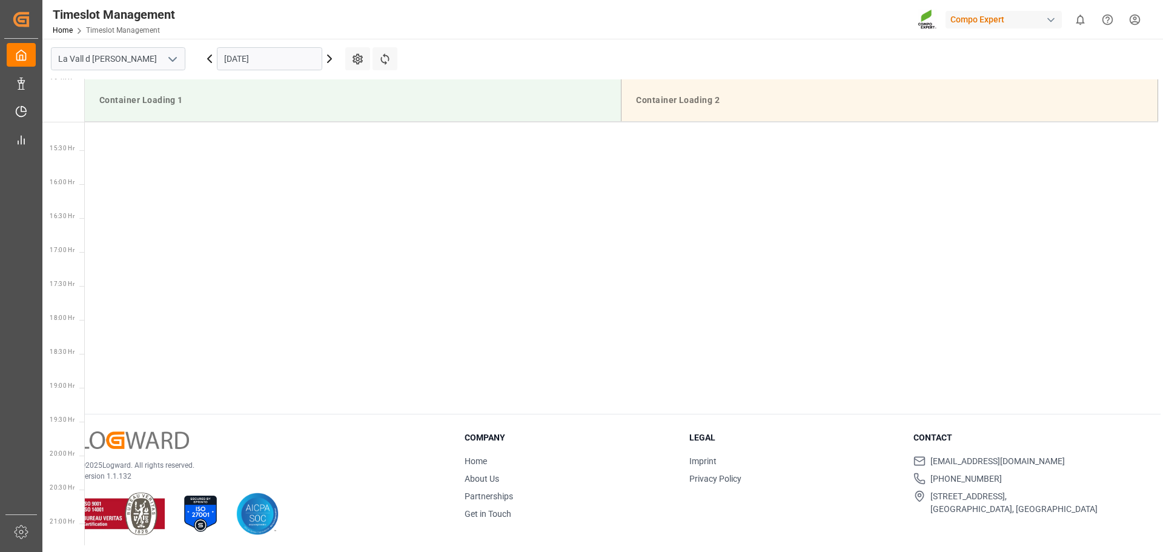
scroll to position [1206, 0]
click at [335, 61] on icon at bounding box center [329, 58] width 15 height 15
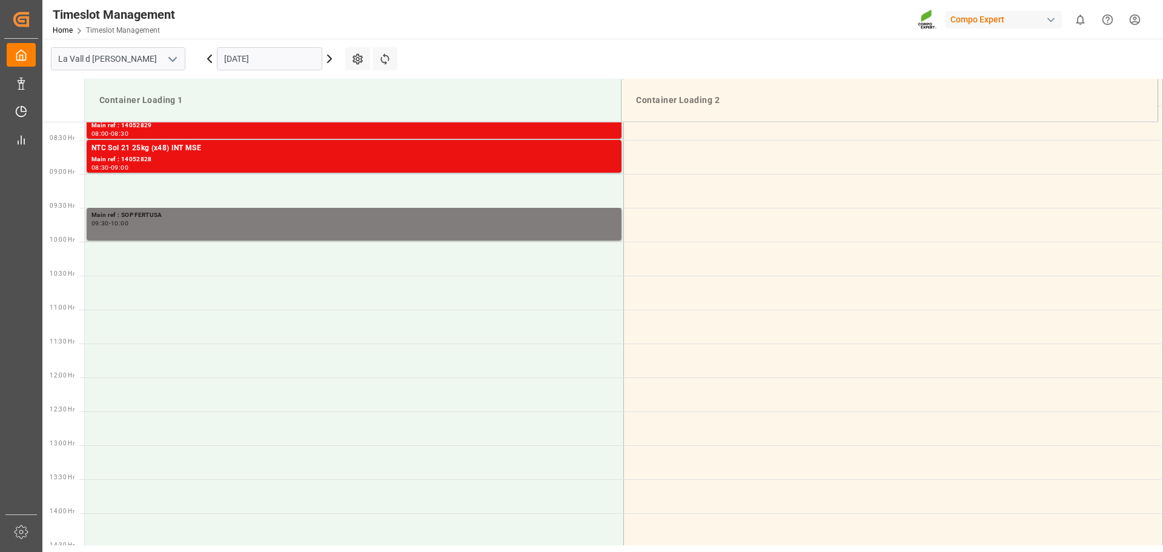
scroll to position [472, 0]
